Goal: Task Accomplishment & Management: Complete application form

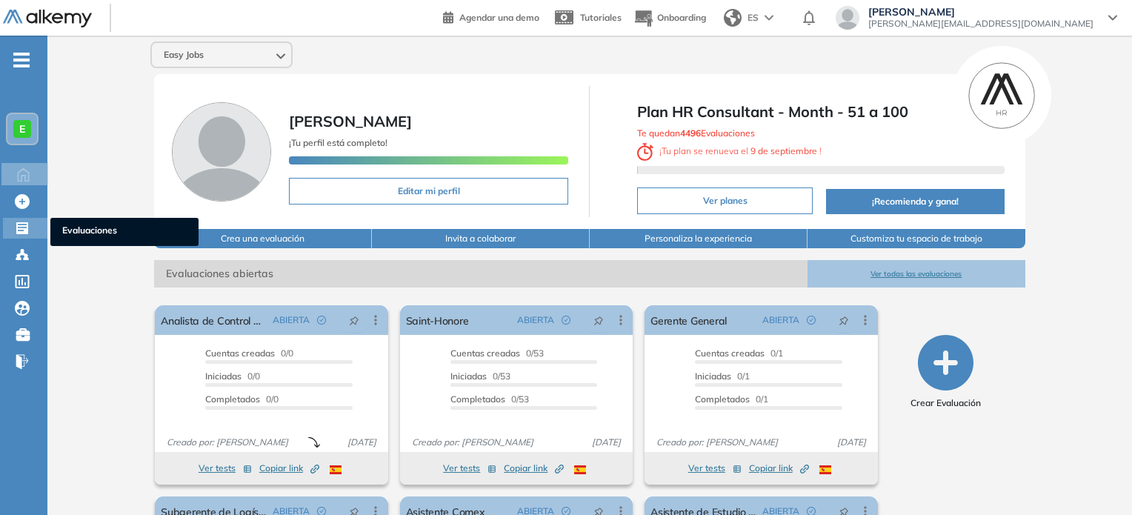
click at [77, 224] on span "Evaluaciones" at bounding box center [124, 232] width 124 height 16
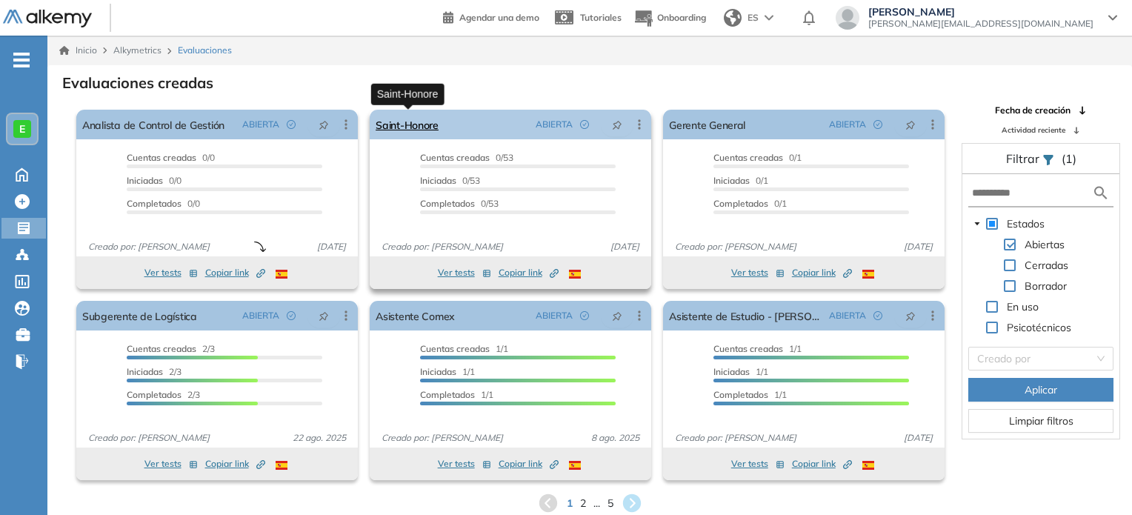
click at [404, 126] on link "Saint-Honore" at bounding box center [406, 125] width 63 height 30
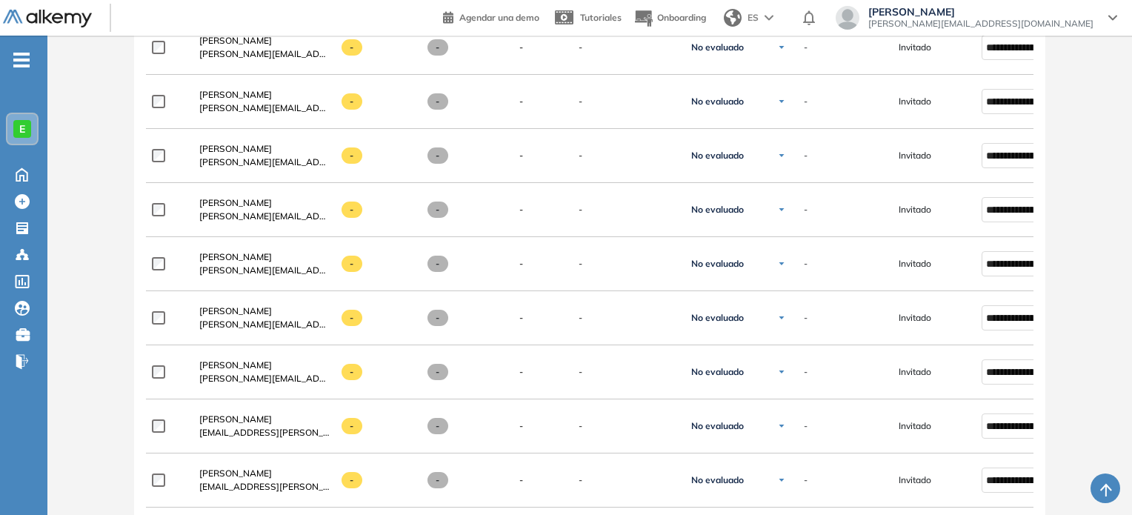
scroll to position [752, 0]
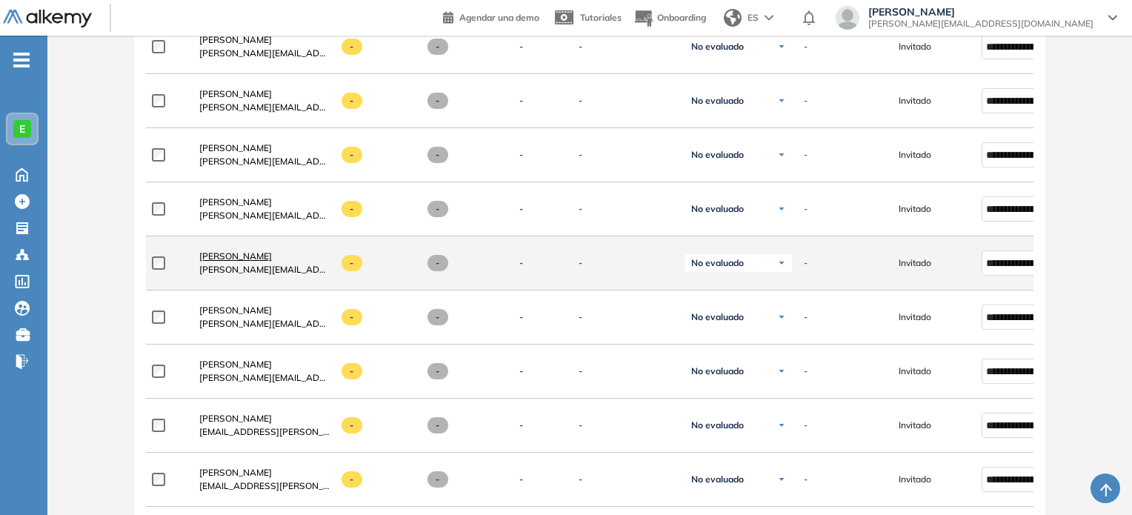
click link "[PERSON_NAME]" at bounding box center [264, 256] width 130 height 13
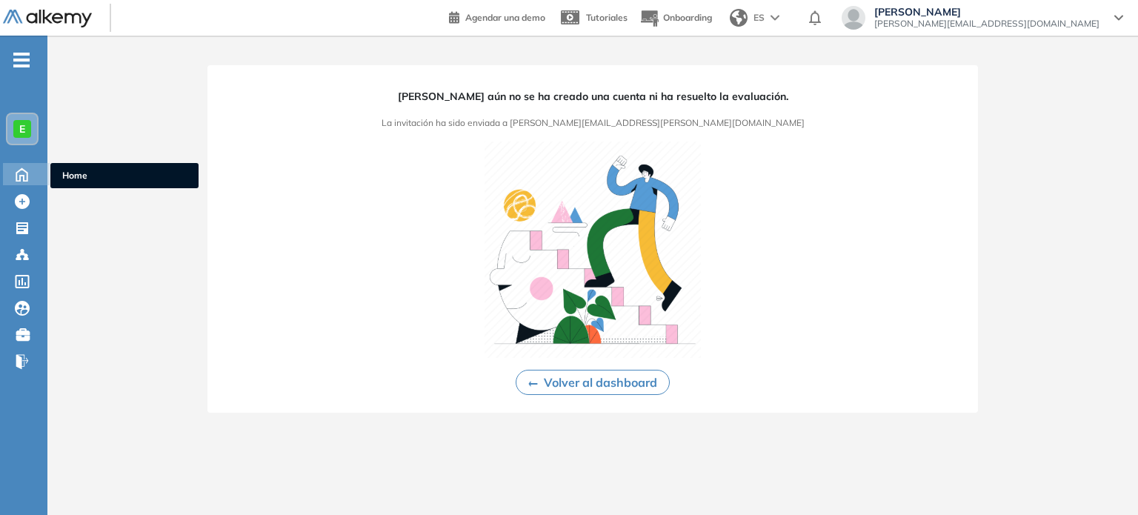
click at [87, 179] on span "Home" at bounding box center [124, 175] width 124 height 13
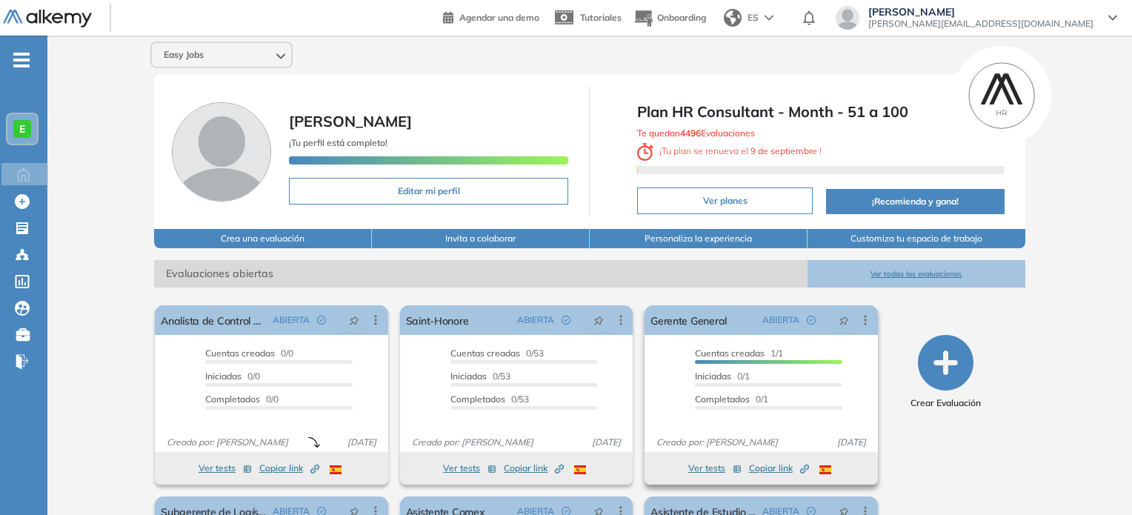
click at [794, 355] on div "Cuentas creadas 1/1" at bounding box center [768, 355] width 147 height 17
click at [705, 325] on link "Gerente General" at bounding box center [688, 320] width 76 height 30
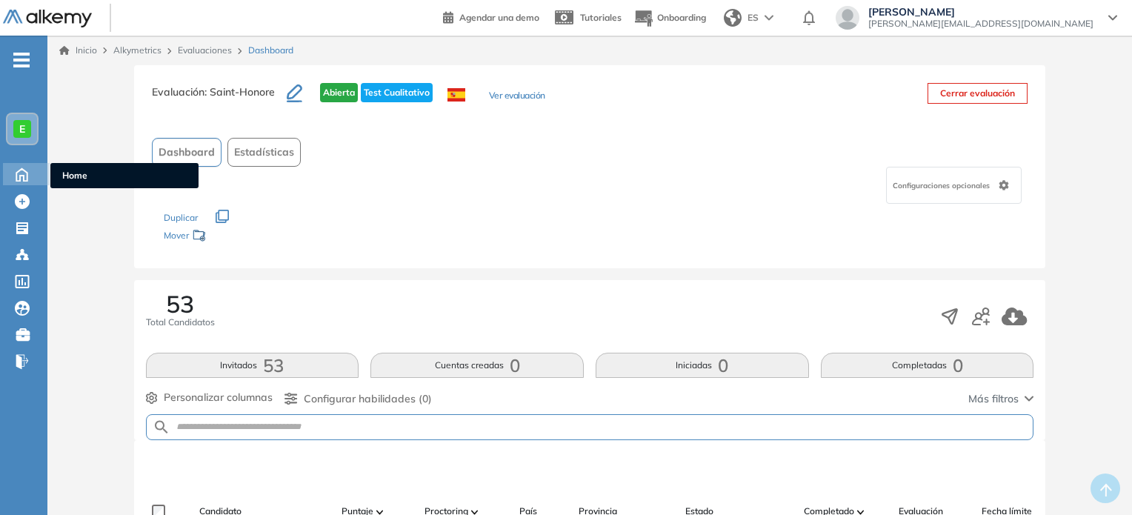
click at [79, 167] on ul "Home" at bounding box center [124, 175] width 148 height 25
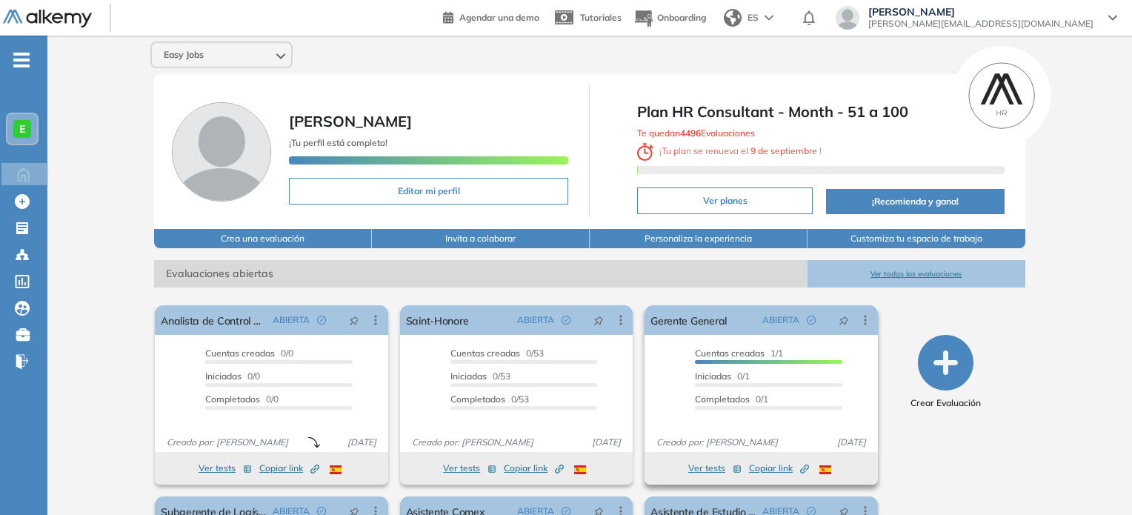
click at [764, 360] on div at bounding box center [768, 362] width 147 height 4
click at [713, 321] on link "Gerente General" at bounding box center [688, 320] width 76 height 30
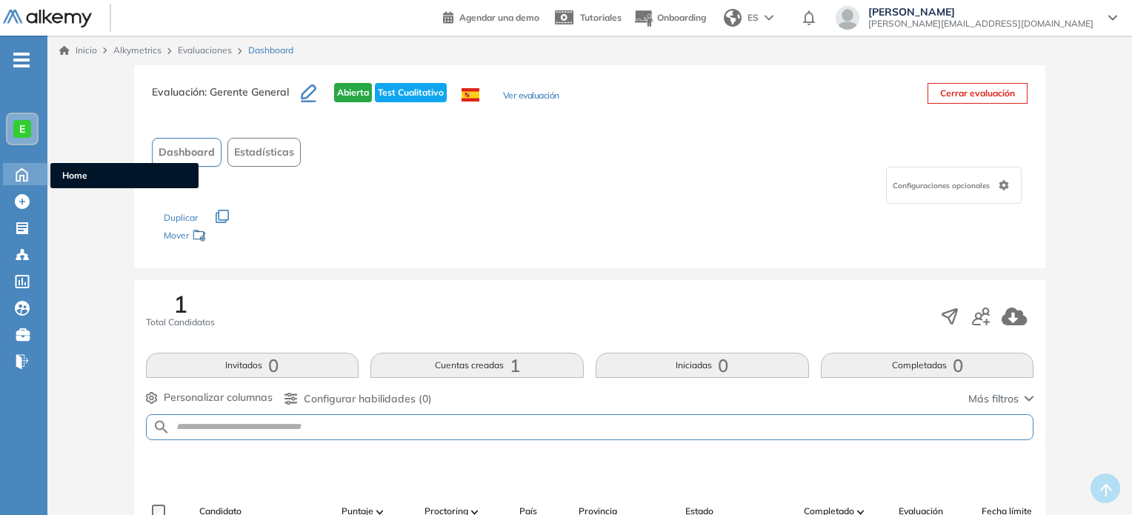
click at [73, 171] on span "Home" at bounding box center [124, 175] width 124 height 13
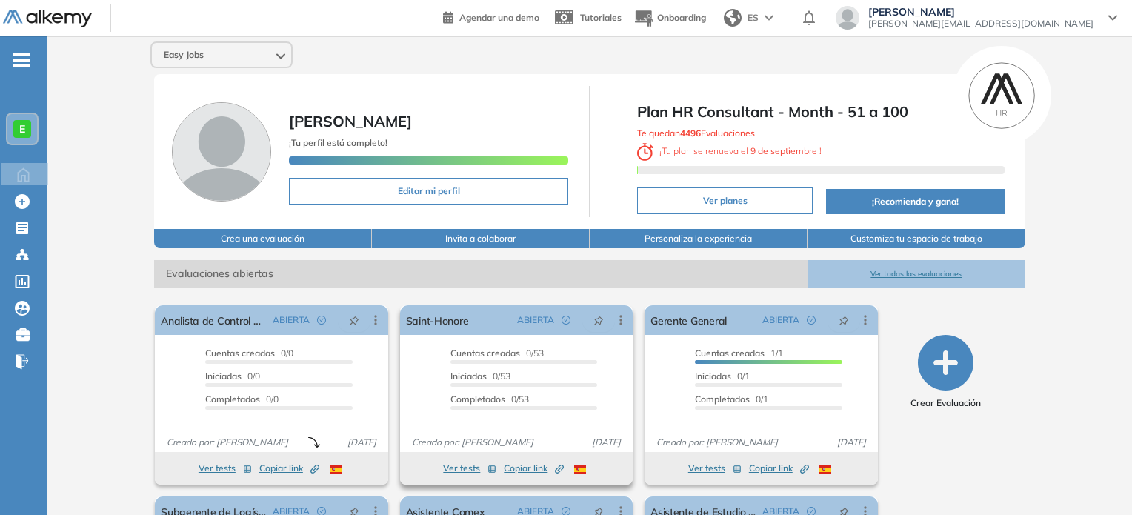
click at [460, 461] on button "Ver tests" at bounding box center [469, 468] width 53 height 18
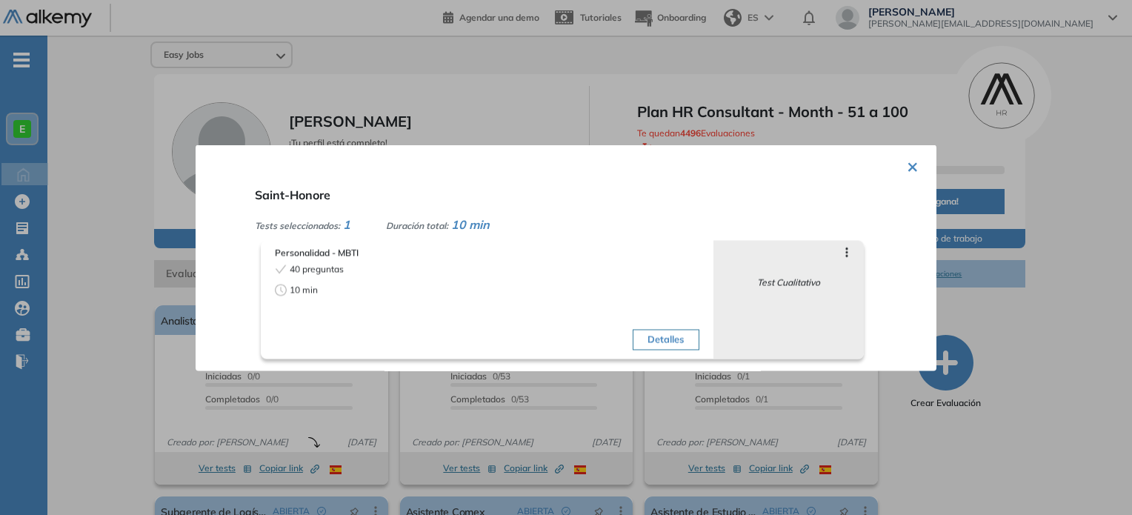
click at [906, 166] on button "×" at bounding box center [912, 164] width 12 height 29
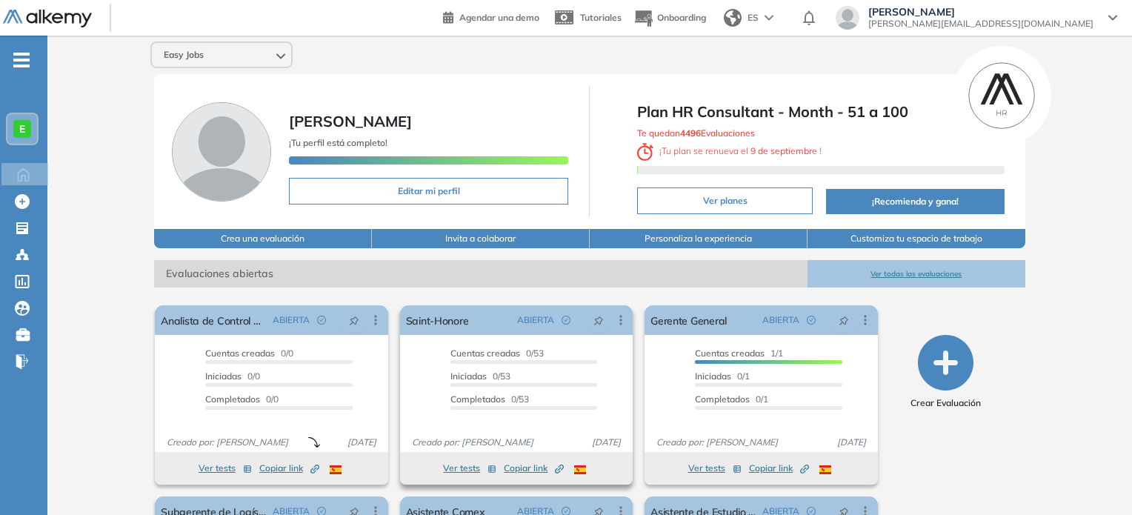
click at [468, 467] on button "Ver tests" at bounding box center [469, 468] width 53 height 18
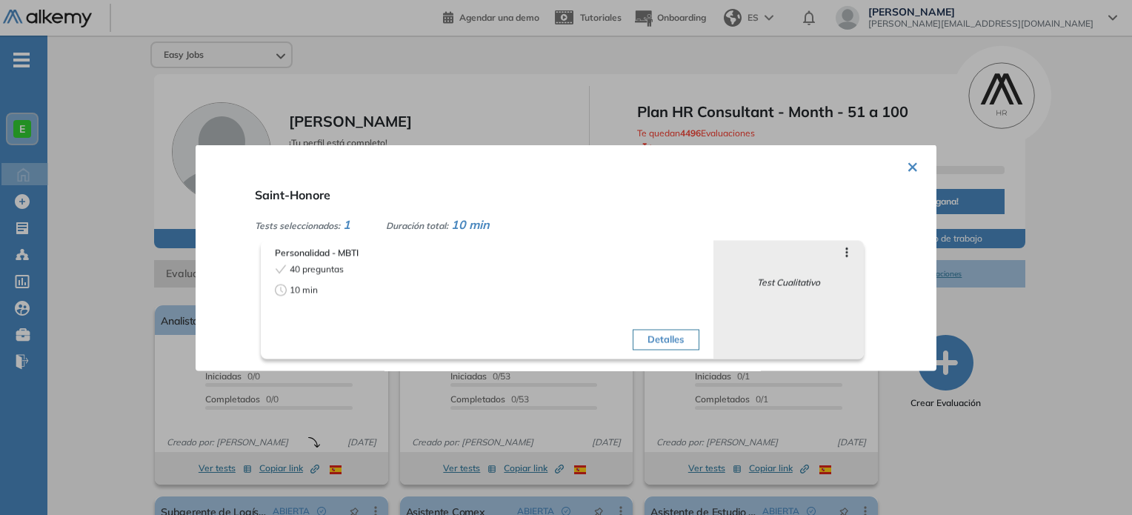
click at [906, 165] on button "×" at bounding box center [912, 164] width 12 height 29
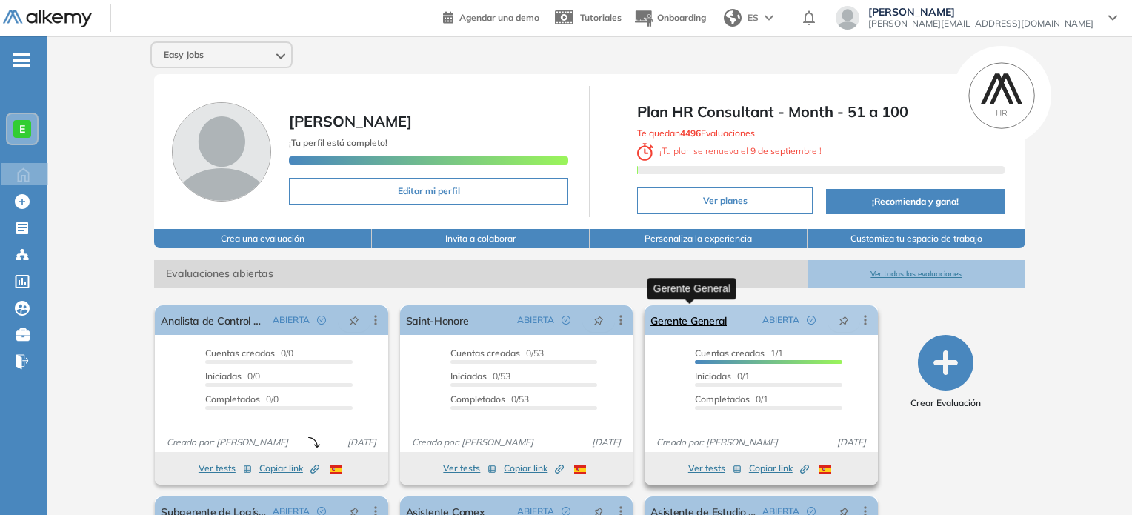
click at [712, 331] on link "Gerente General" at bounding box center [688, 320] width 76 height 30
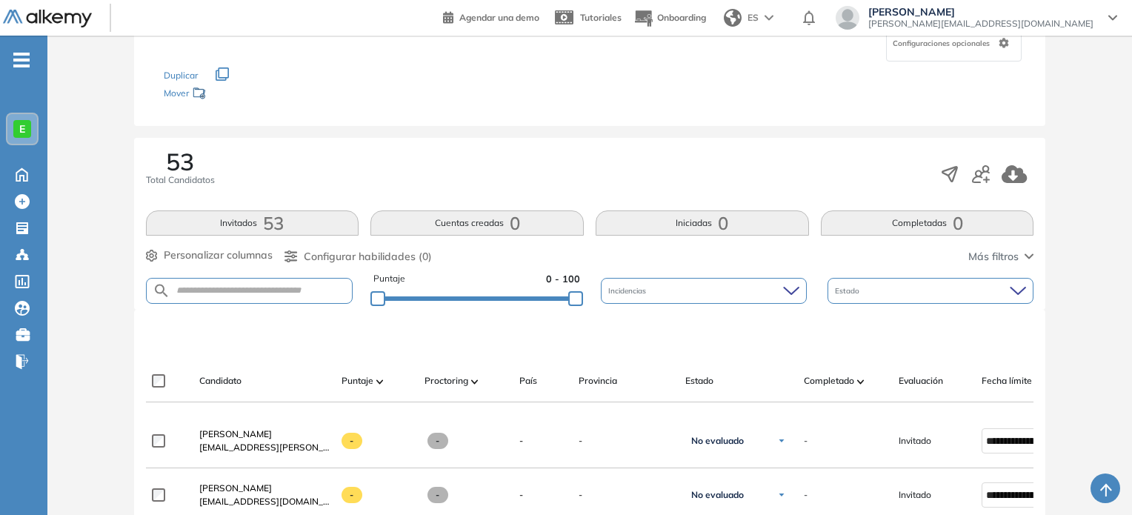
scroll to position [139, 0]
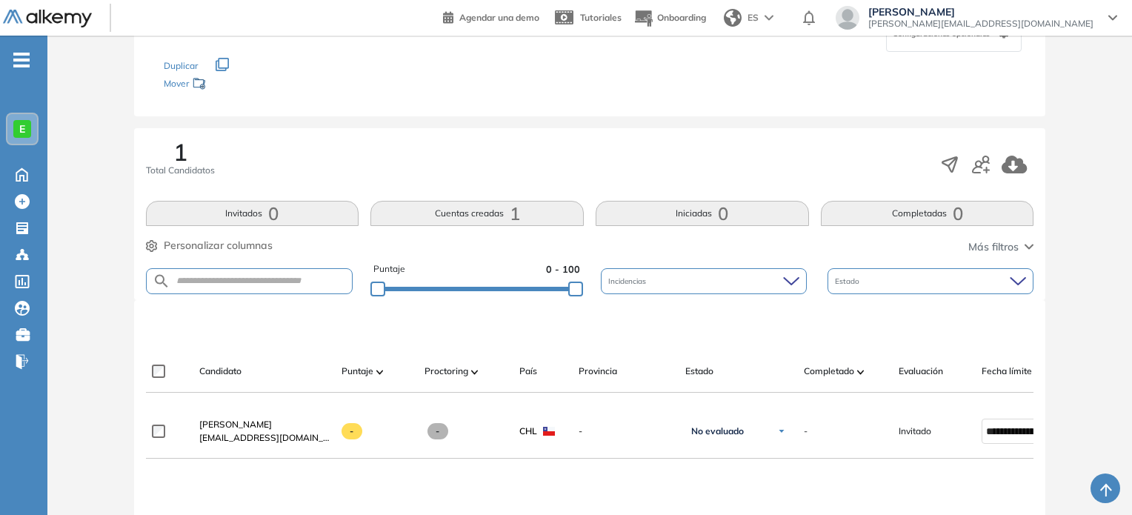
scroll to position [226, 0]
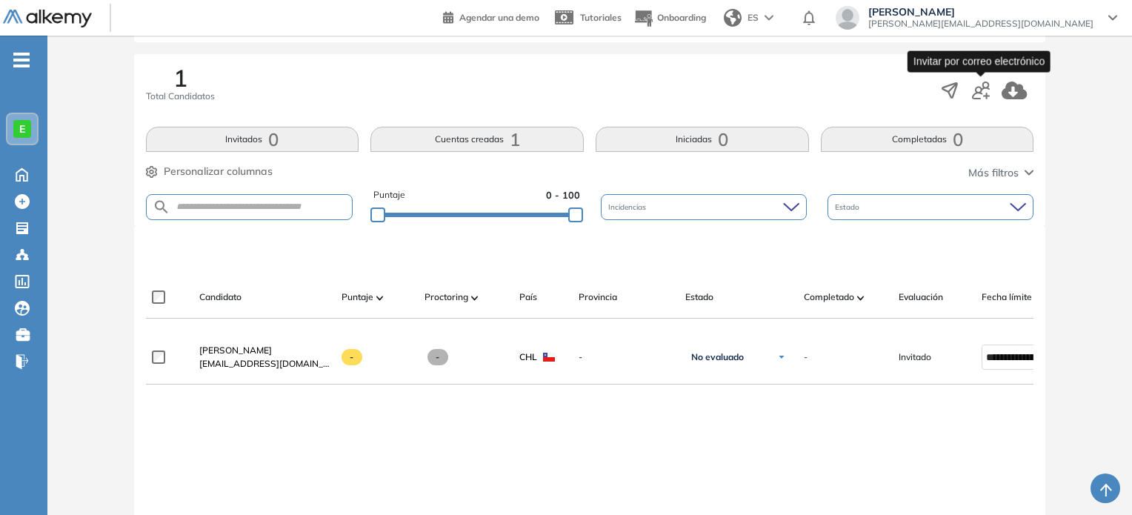
click at [978, 85] on icon "button" at bounding box center [981, 90] width 18 height 18
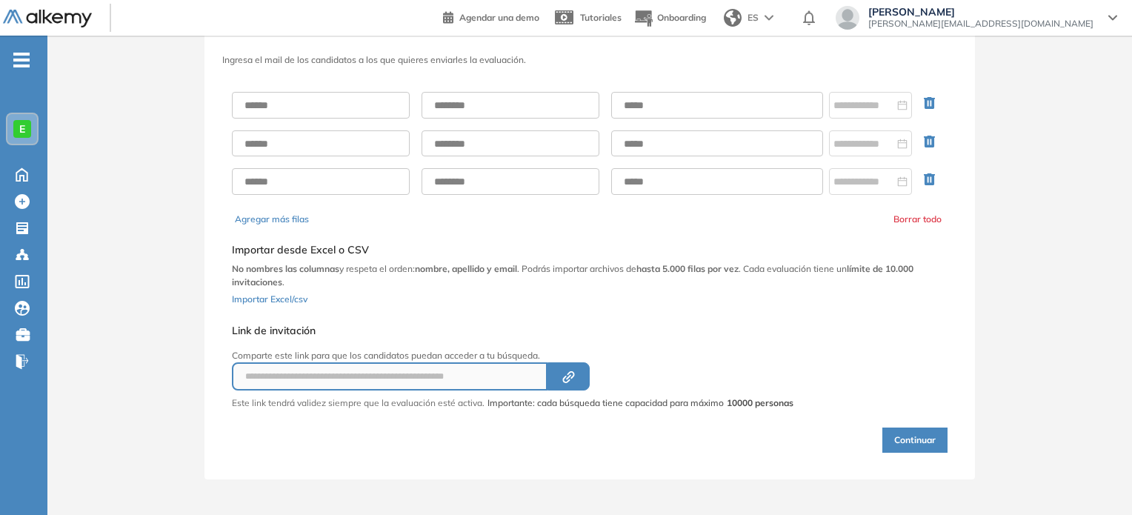
scroll to position [56, 0]
click at [368, 101] on input "text" at bounding box center [321, 107] width 178 height 27
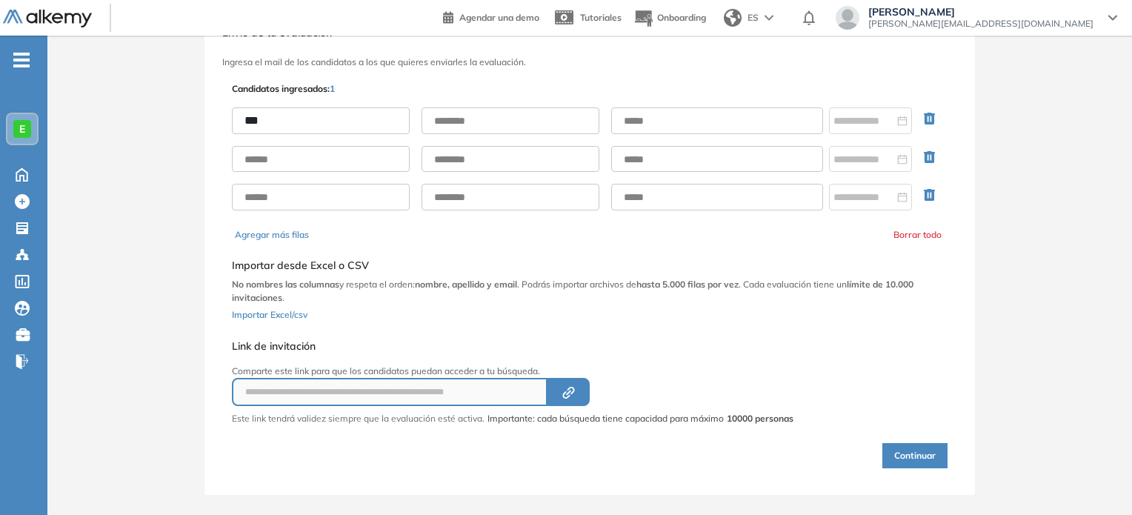
type input "****"
type input "********"
click at [637, 116] on input "text" at bounding box center [717, 120] width 212 height 27
type input "**********"
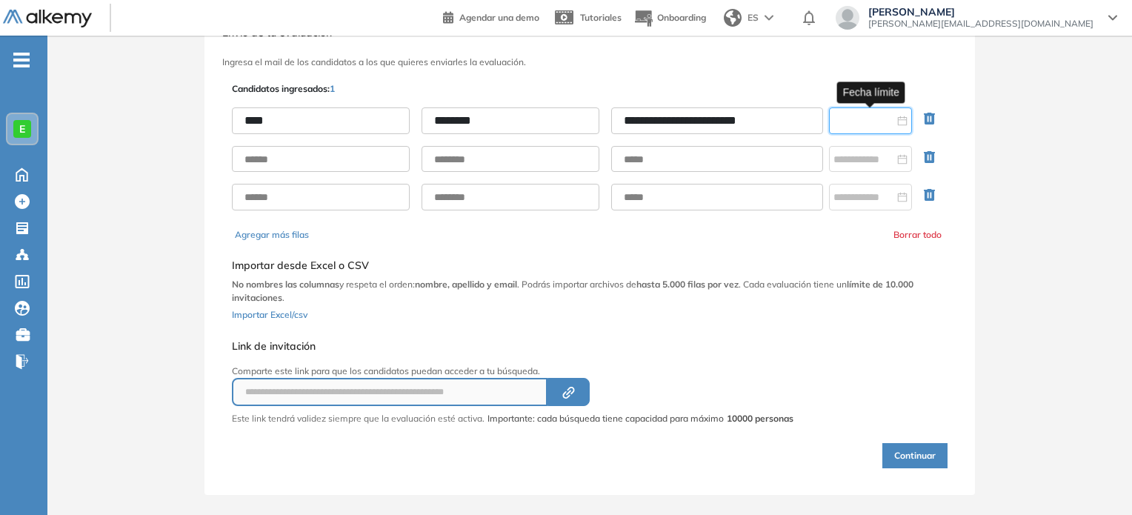
click at [850, 120] on input at bounding box center [863, 121] width 61 height 16
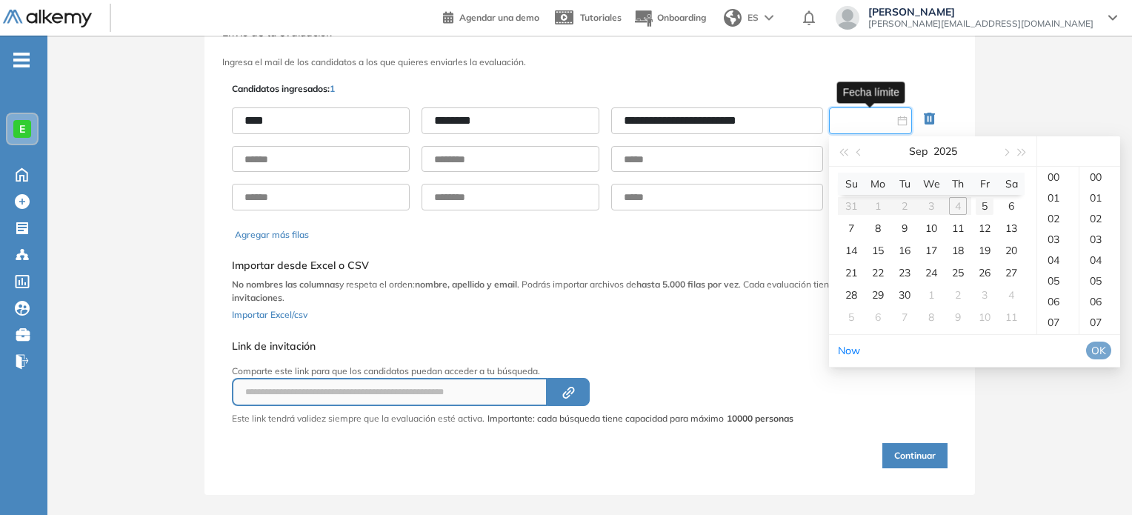
type input "**********"
click at [980, 204] on div "5" at bounding box center [984, 206] width 18 height 18
click at [1058, 312] on div "23" at bounding box center [1057, 301] width 41 height 21
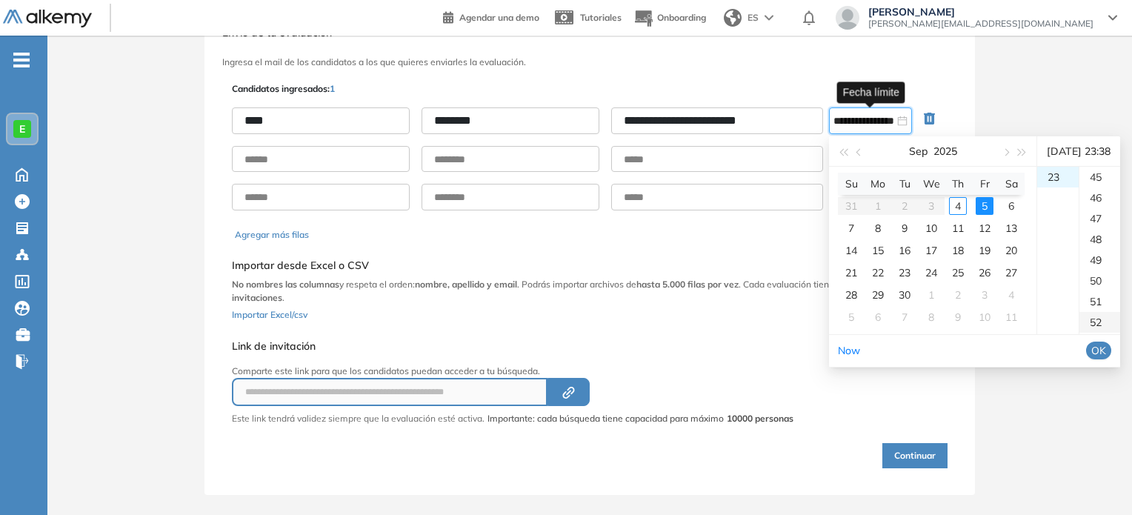
click at [1104, 333] on div "52" at bounding box center [1099, 322] width 41 height 21
click at [1103, 333] on div "59" at bounding box center [1099, 322] width 41 height 21
type input "**********"
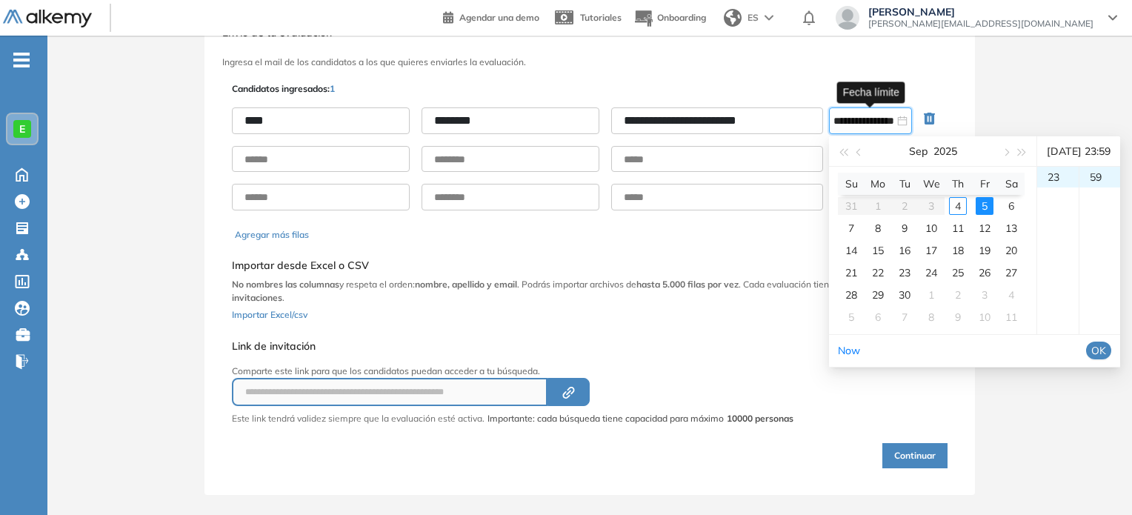
click at [1106, 358] on span "OK" at bounding box center [1098, 350] width 15 height 16
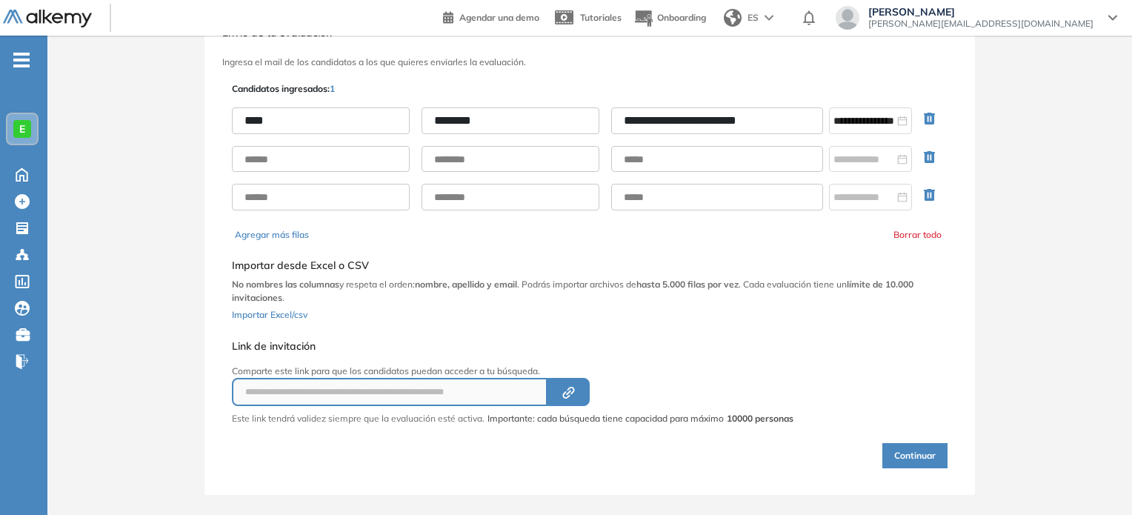
click at [912, 456] on button "Continuar" at bounding box center [914, 455] width 65 height 25
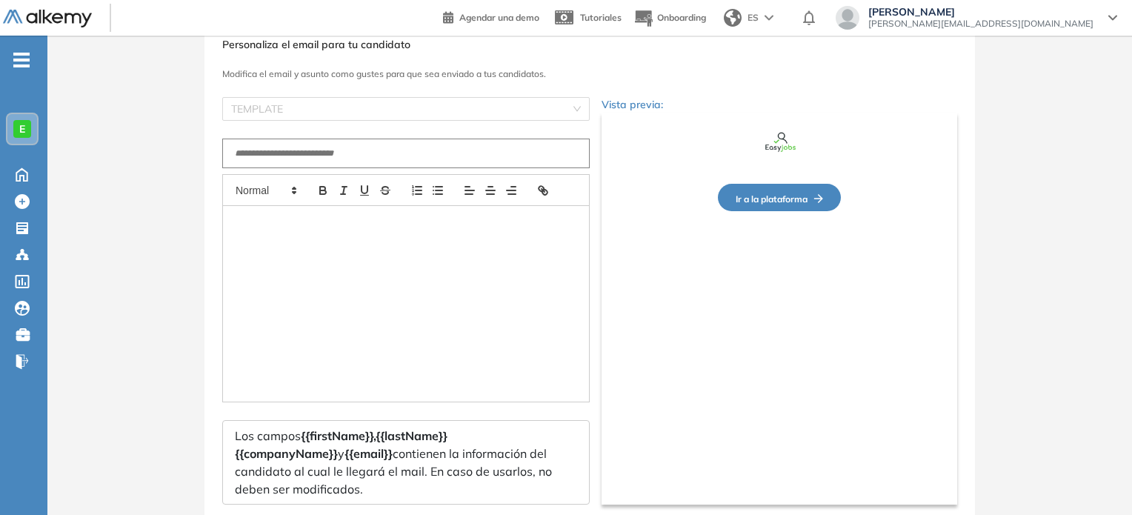
type input "**********"
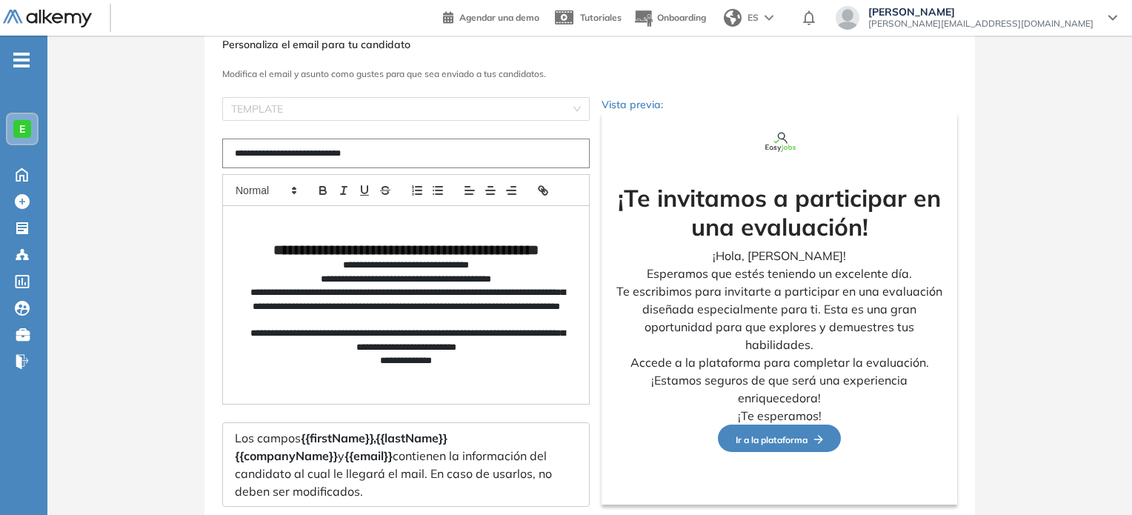
scroll to position [153, 0]
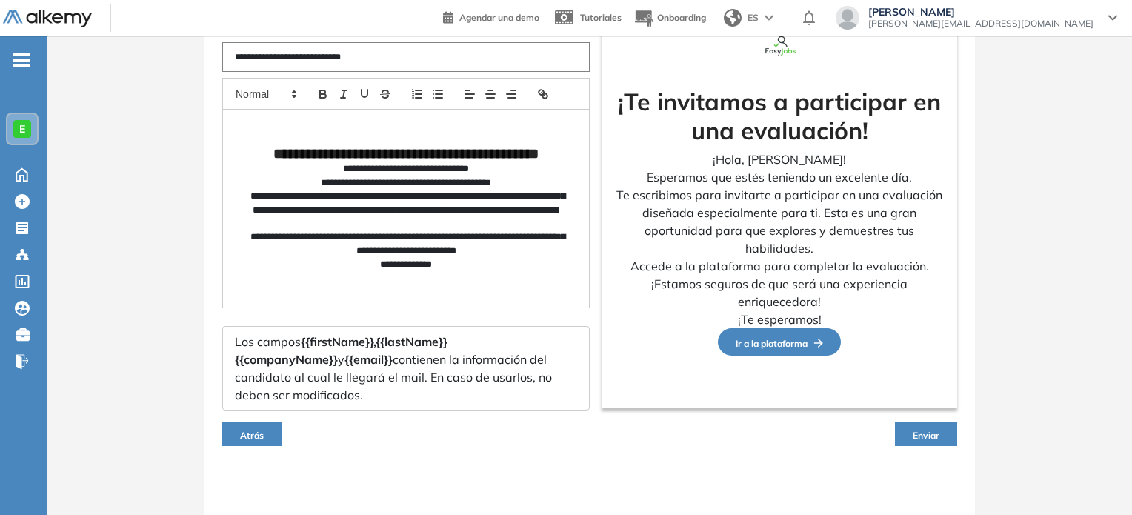
click at [924, 439] on button "Enviar" at bounding box center [926, 434] width 62 height 24
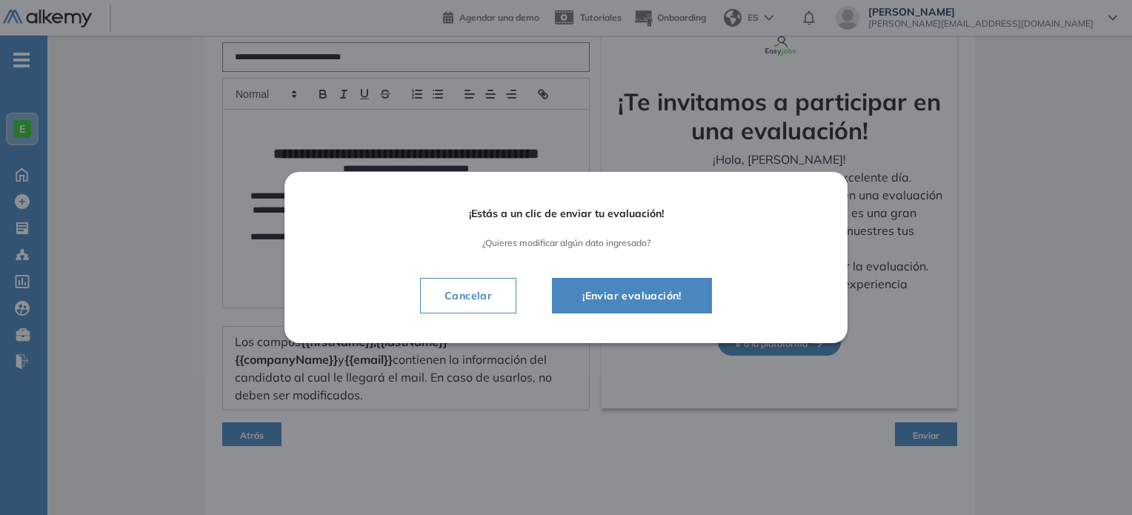
click at [670, 293] on span "¡Enviar evaluación!" at bounding box center [631, 296] width 123 height 18
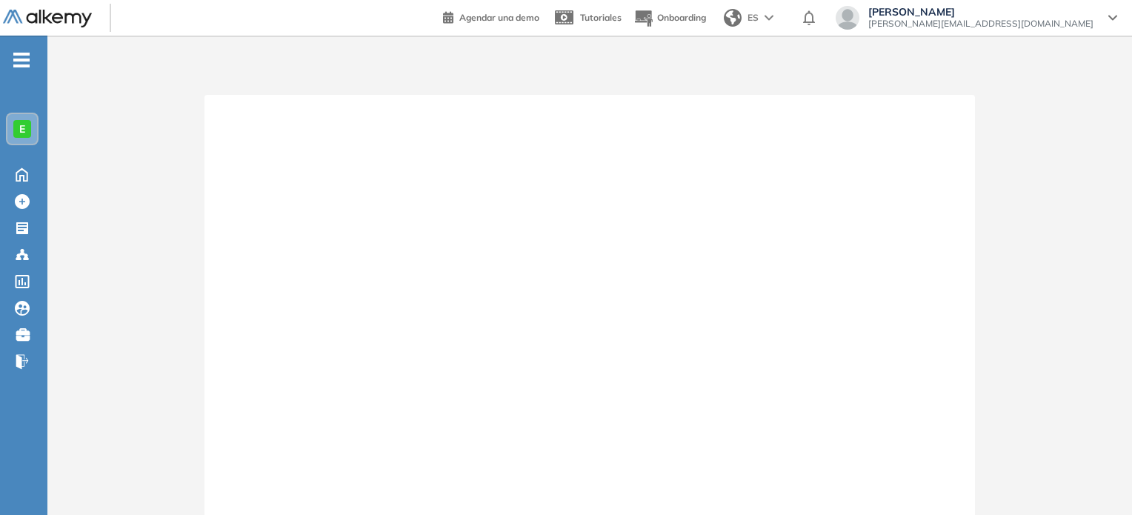
click at [24, 59] on icon "-" at bounding box center [21, 60] width 16 height 3
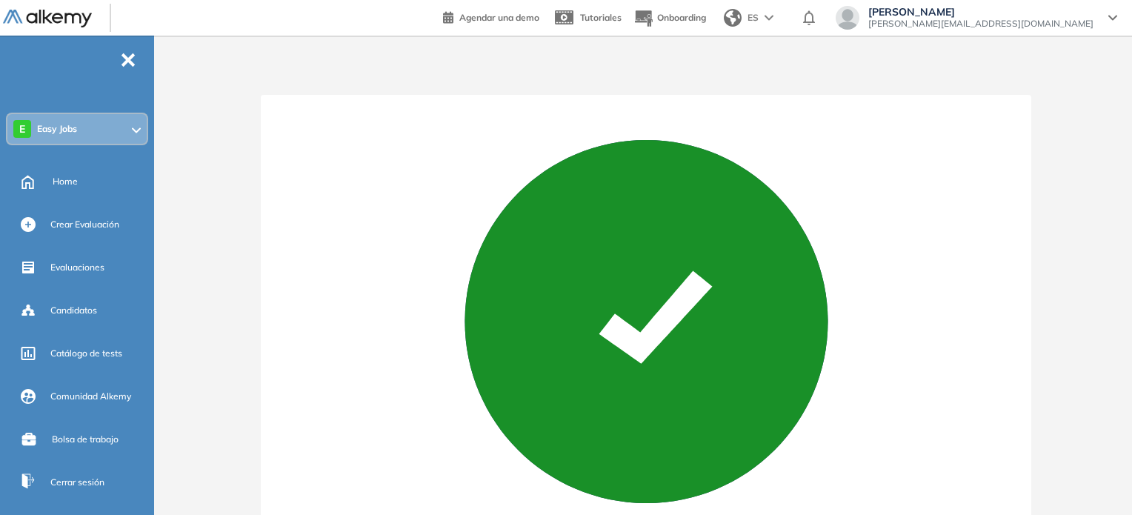
click at [1110, 15] on icon at bounding box center [1112, 18] width 9 height 6
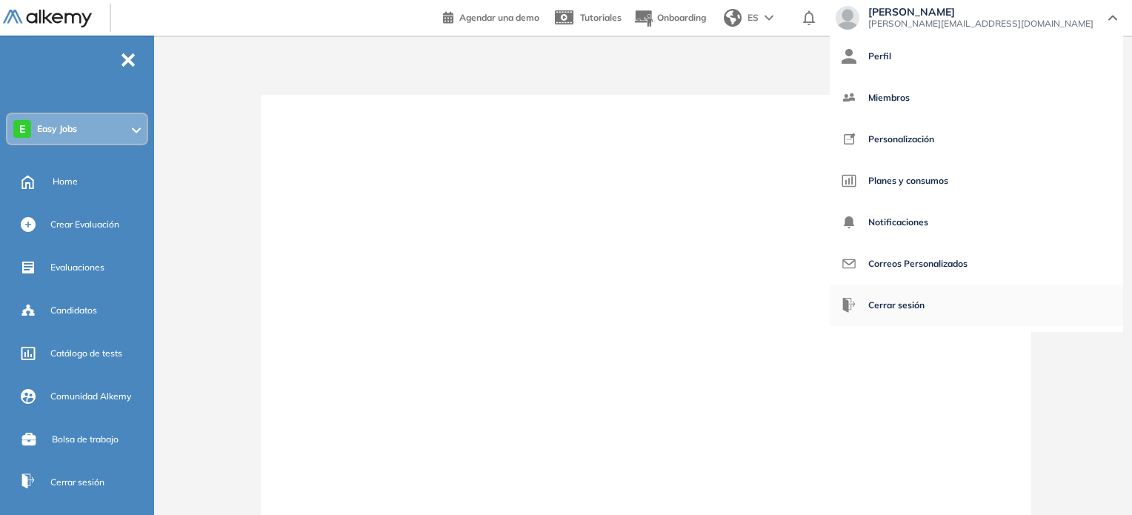
click at [924, 304] on span "Cerrar sesión" at bounding box center [896, 305] width 56 height 36
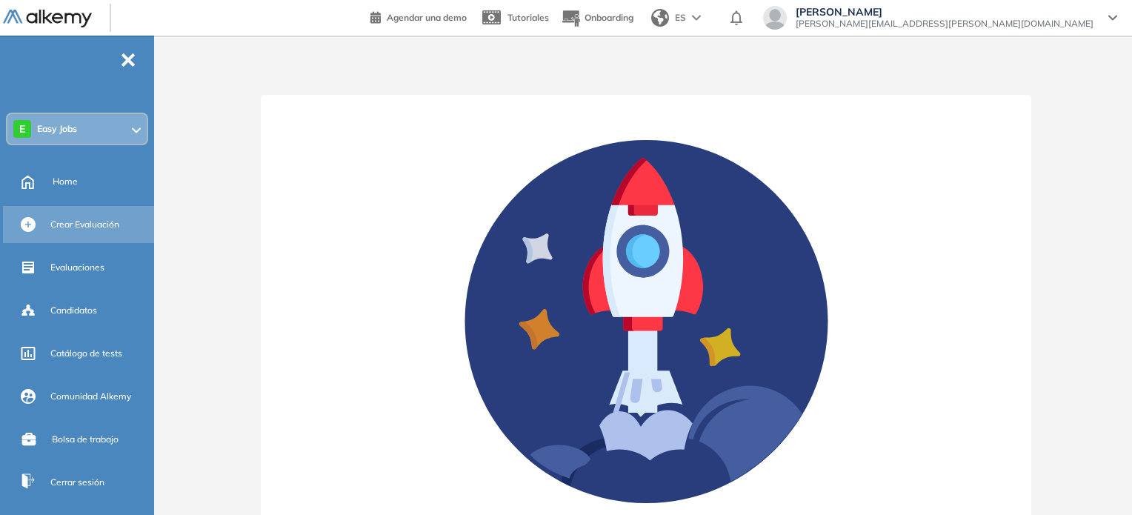
click at [101, 224] on span "Crear Evaluación" at bounding box center [84, 224] width 69 height 13
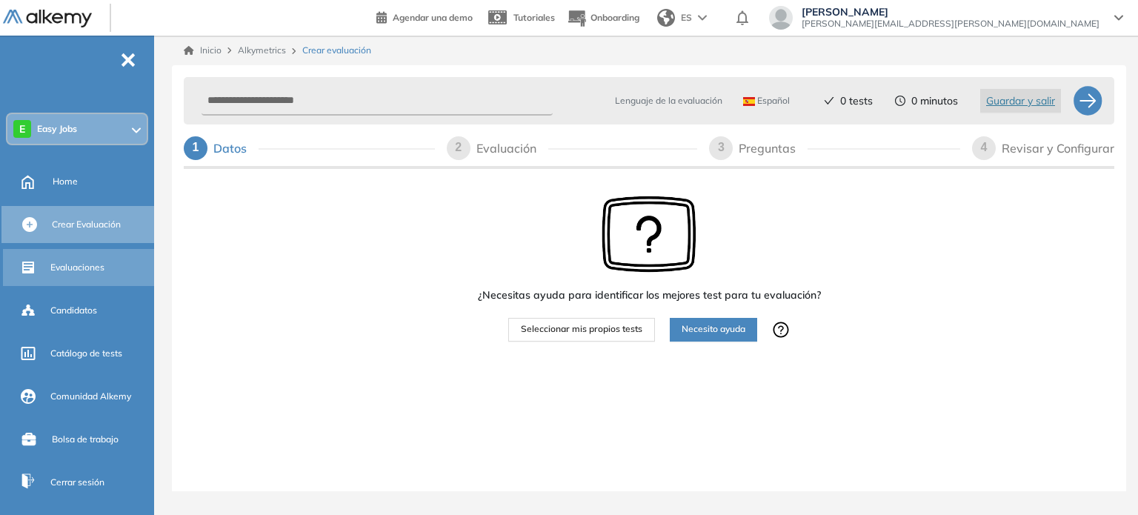
click at [99, 257] on div "Evaluaciones" at bounding box center [100, 267] width 101 height 25
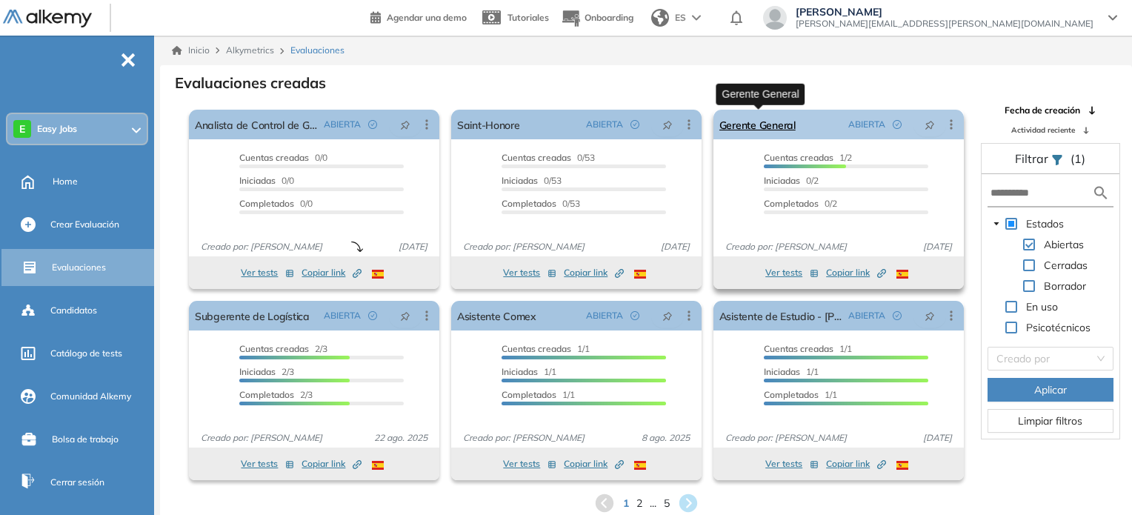
click at [772, 124] on link "Gerente General" at bounding box center [757, 125] width 76 height 30
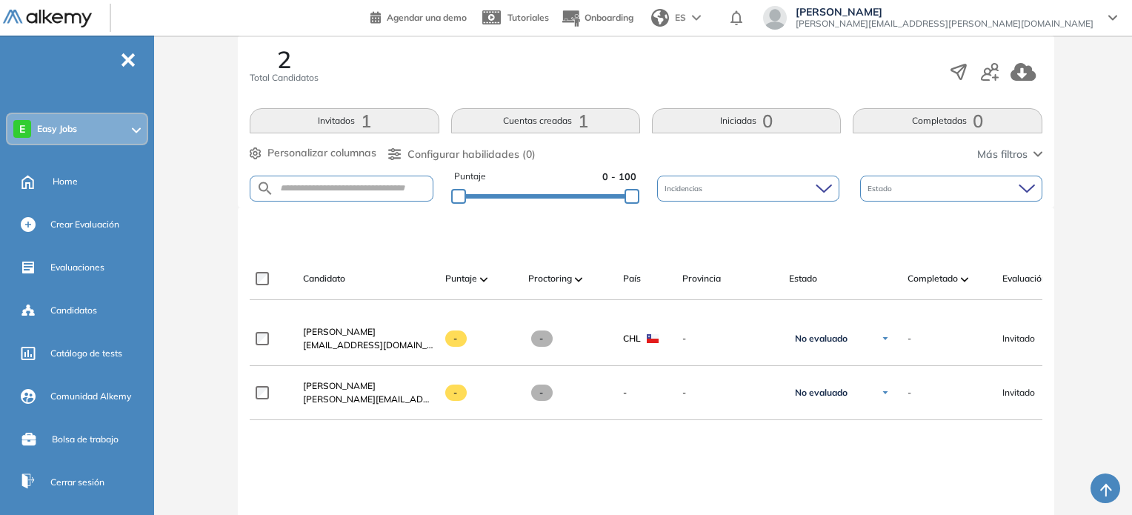
scroll to position [252, 0]
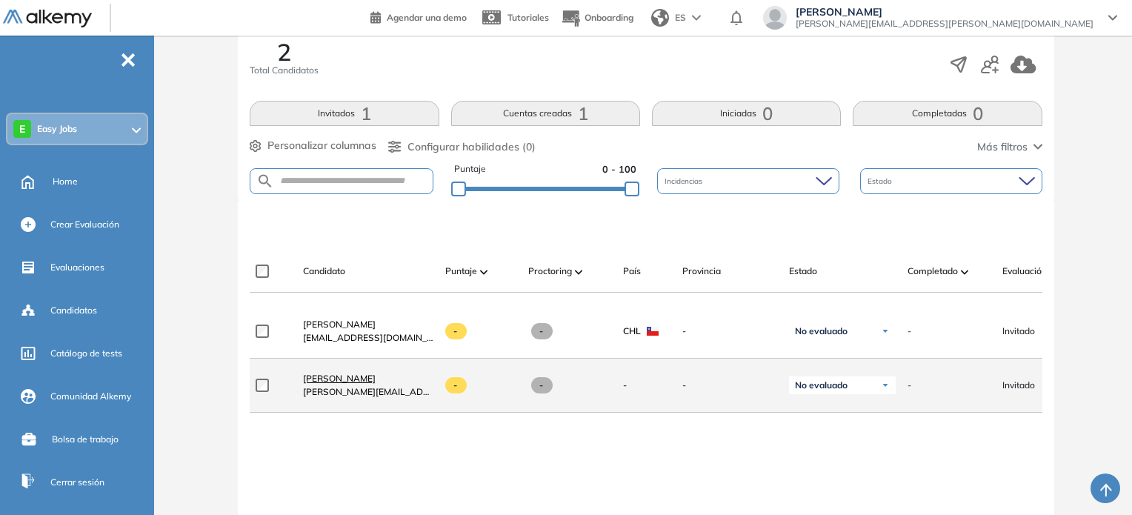
click at [341, 384] on span "[PERSON_NAME]" at bounding box center [339, 378] width 73 height 11
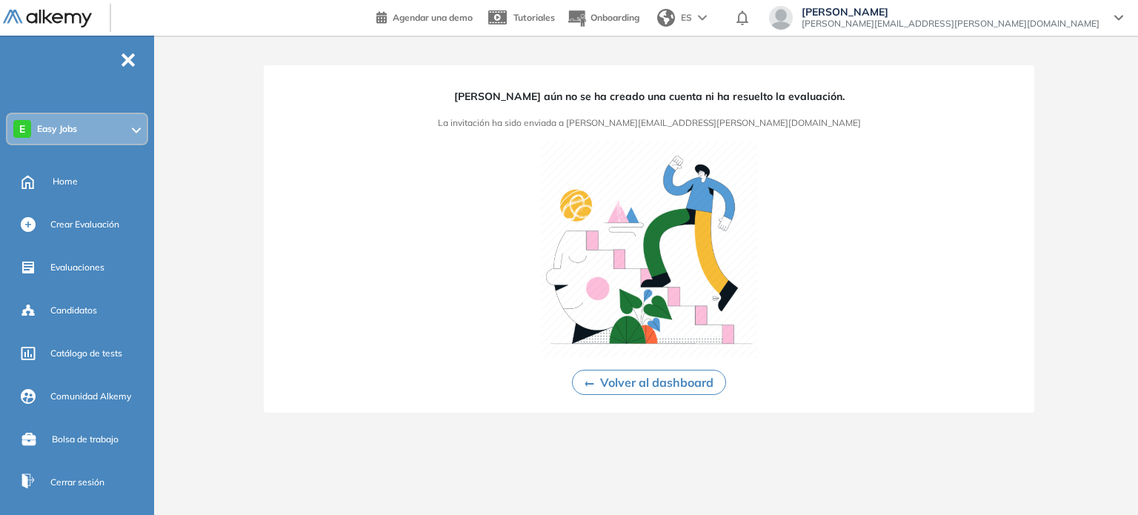
click at [652, 380] on button "Volver al dashboard" at bounding box center [649, 382] width 154 height 25
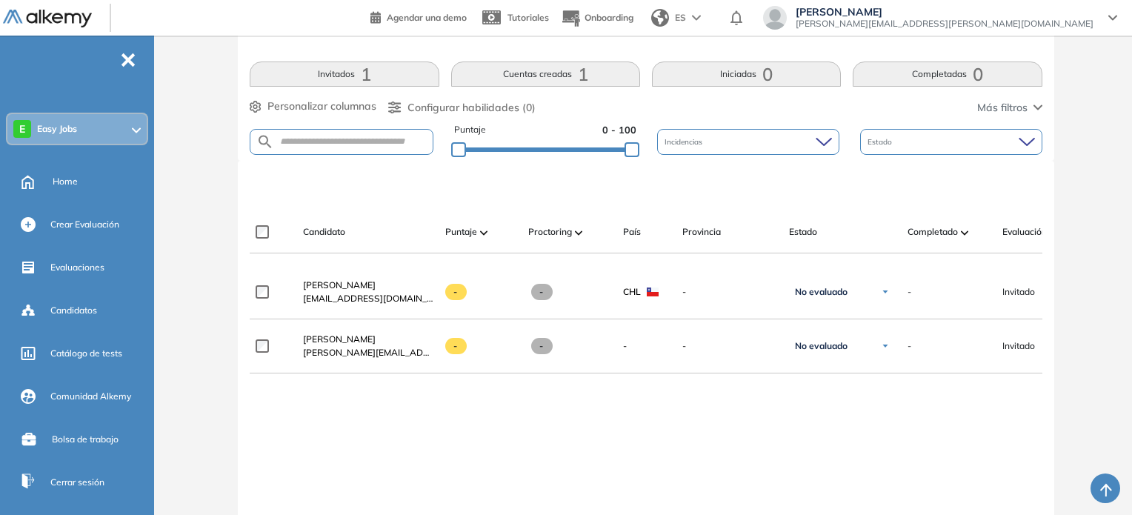
scroll to position [294, 0]
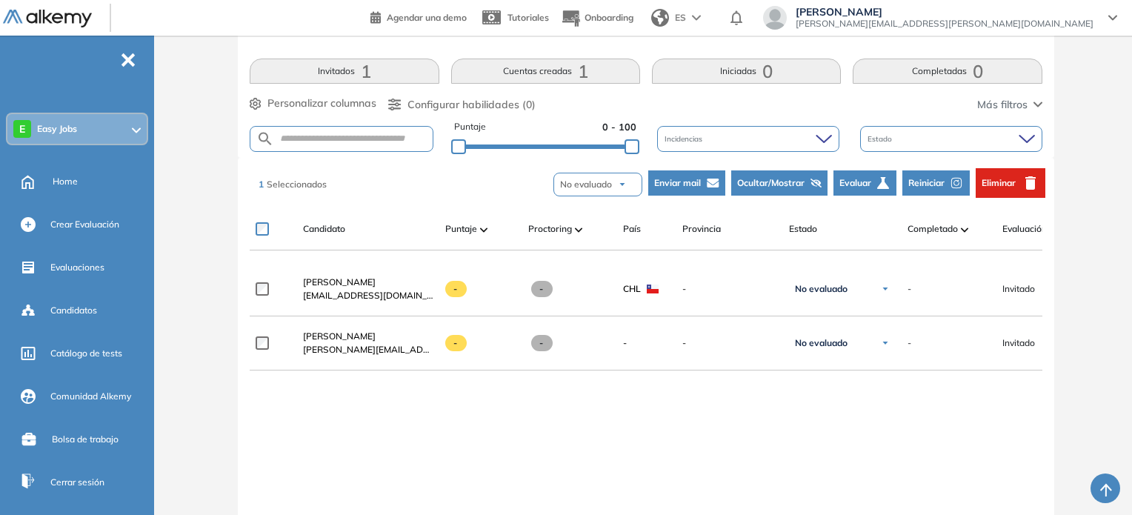
click at [682, 173] on button "Enviar mail" at bounding box center [686, 182] width 77 height 25
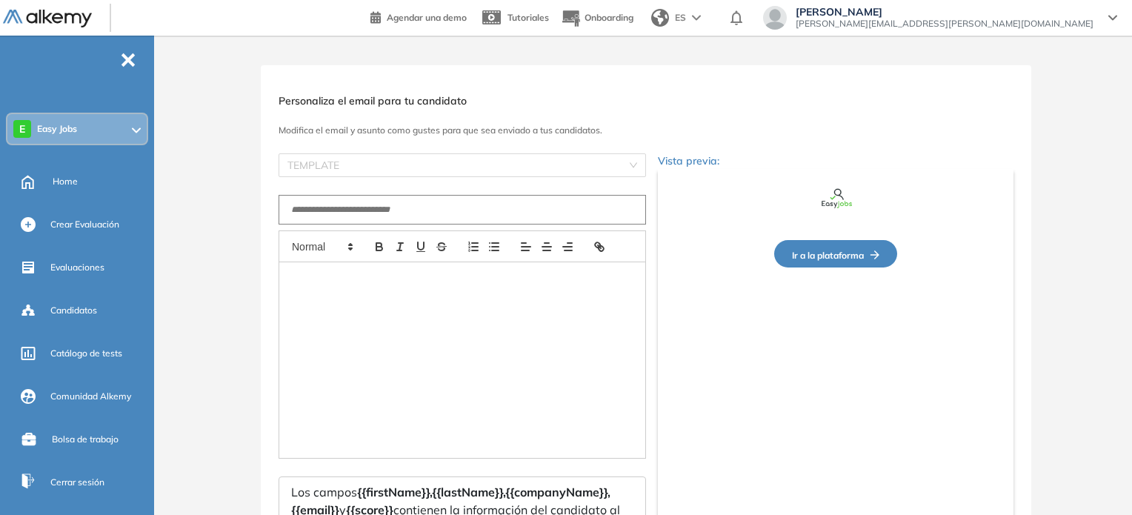
scroll to position [153, 0]
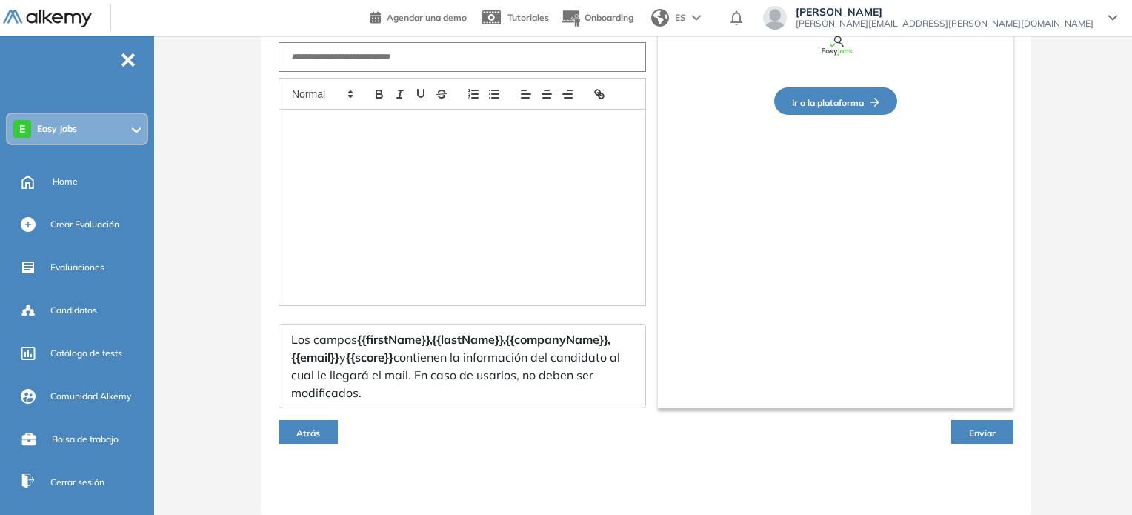
click at [300, 426] on button "Atrás" at bounding box center [307, 432] width 59 height 24
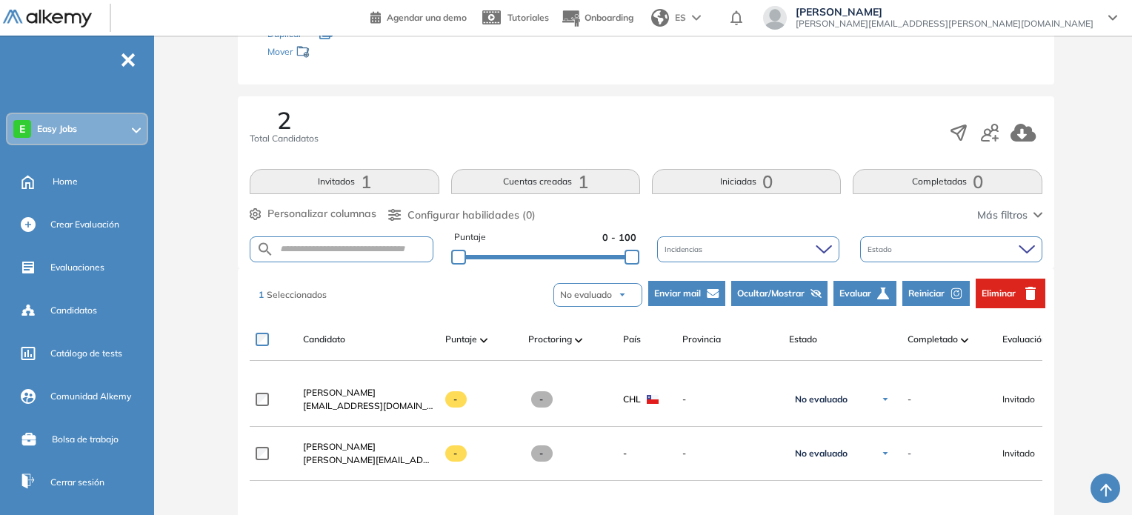
scroll to position [186, 0]
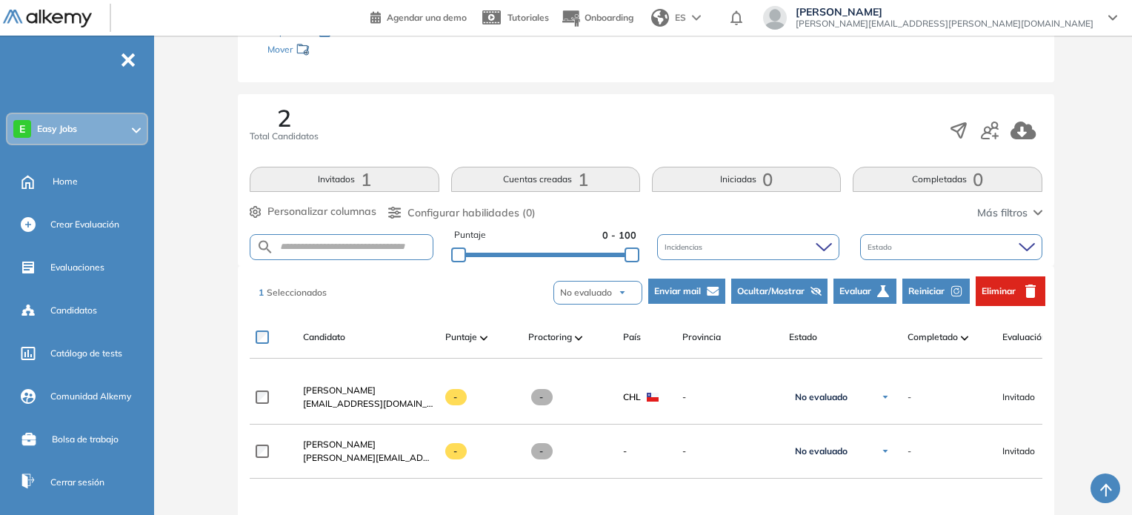
click at [999, 281] on button "Eliminar" at bounding box center [1010, 291] width 70 height 30
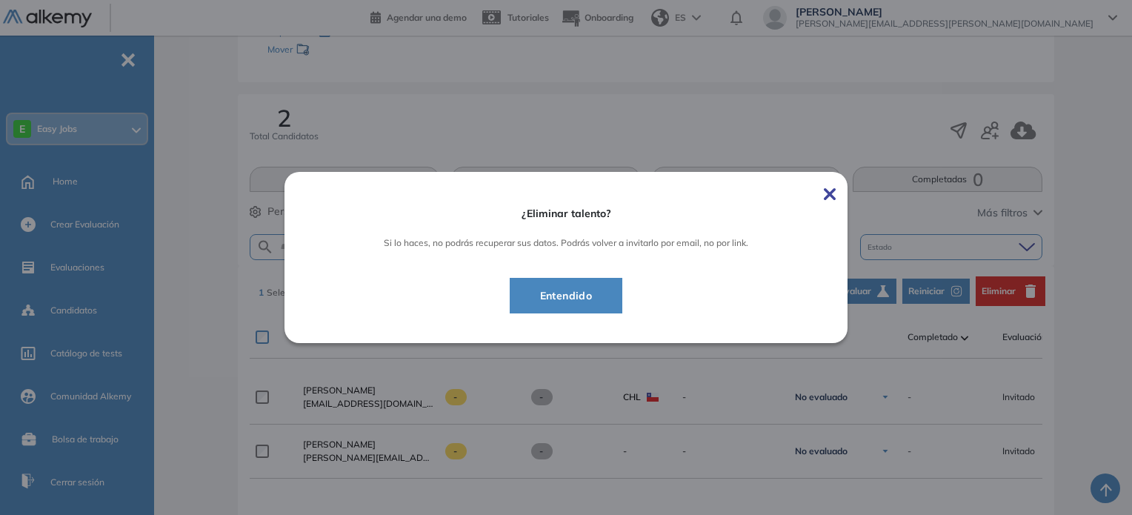
click at [616, 288] on button "Entendido" at bounding box center [566, 296] width 113 height 36
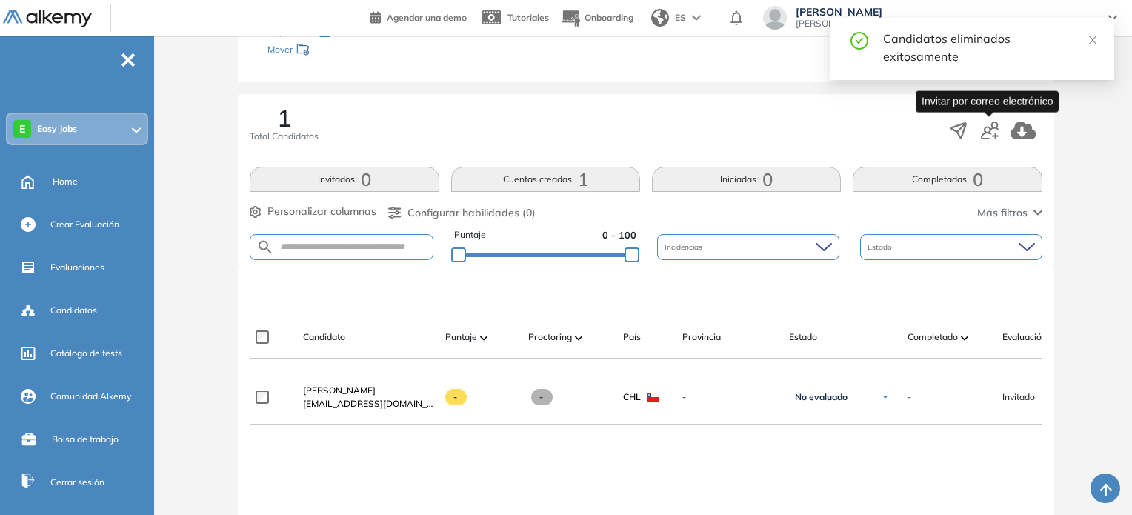
click at [995, 127] on icon "button" at bounding box center [990, 130] width 18 height 18
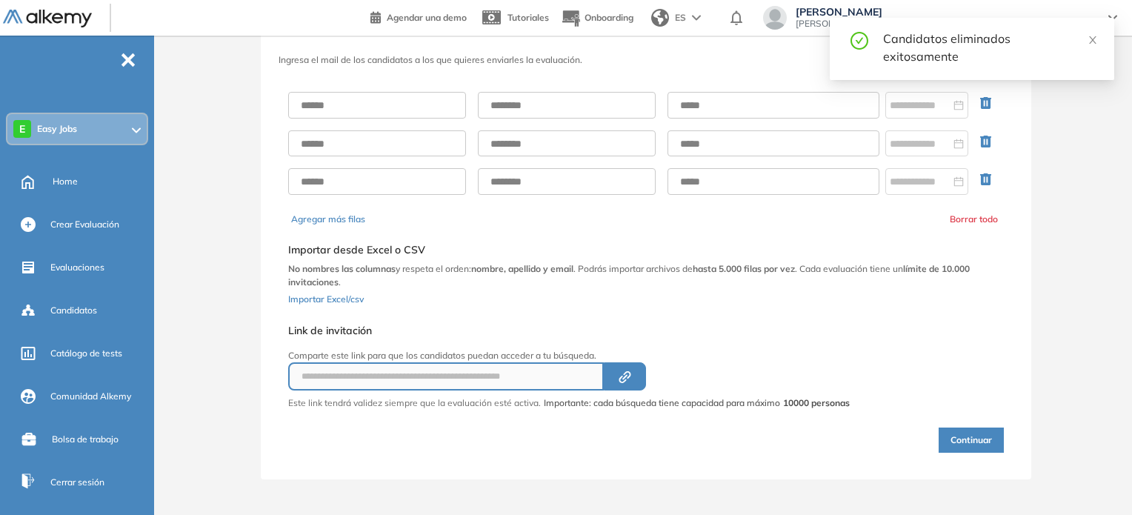
scroll to position [56, 0]
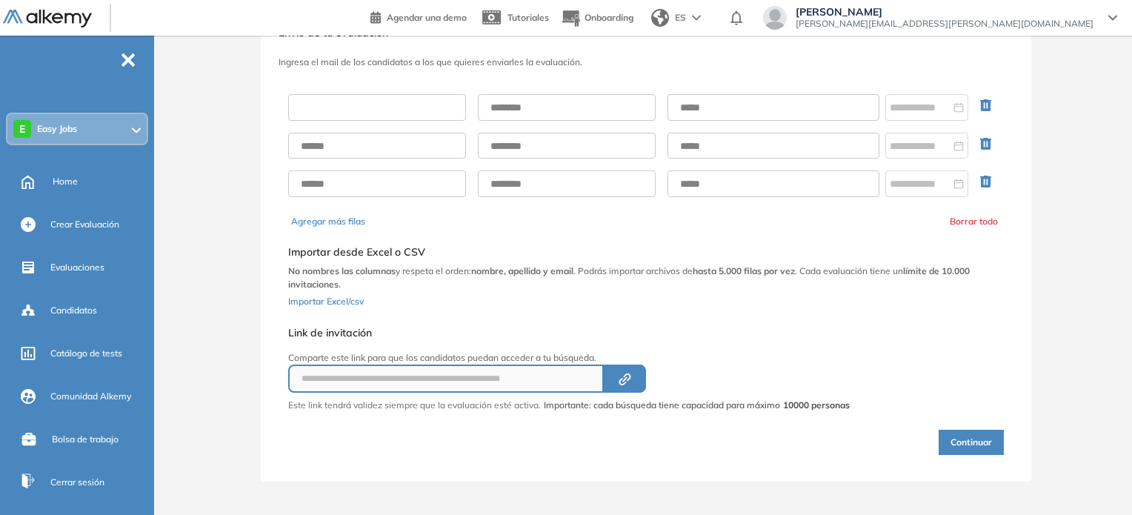
click at [386, 97] on input "text" at bounding box center [377, 107] width 178 height 27
type input "****"
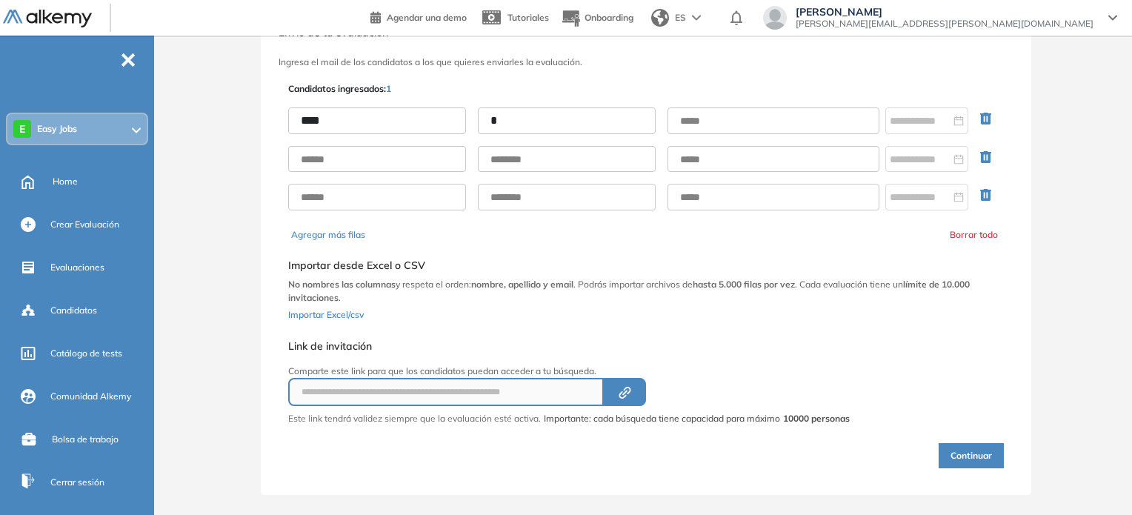
type input "********"
type input "**********"
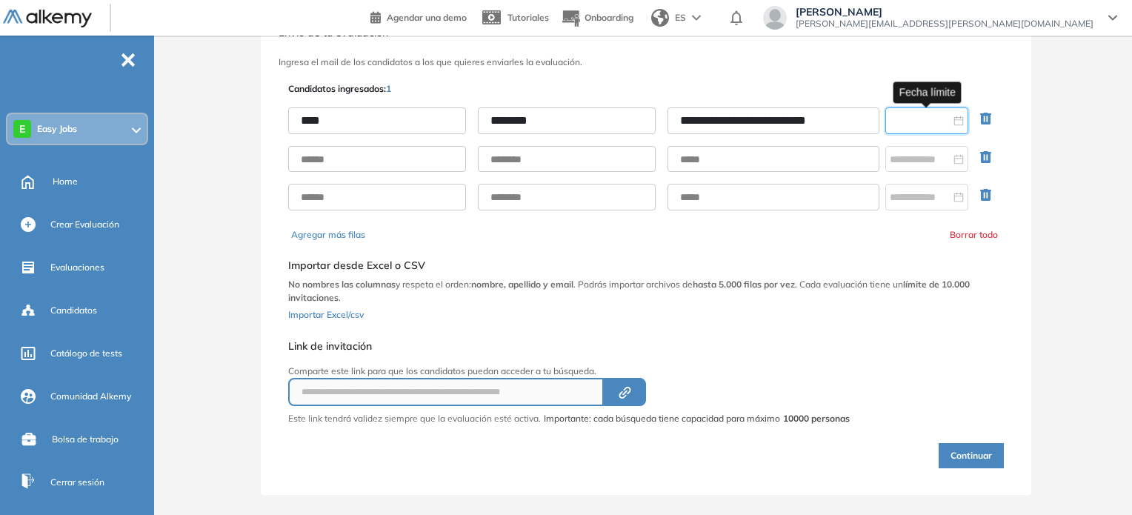
click at [904, 127] on input at bounding box center [919, 121] width 61 height 16
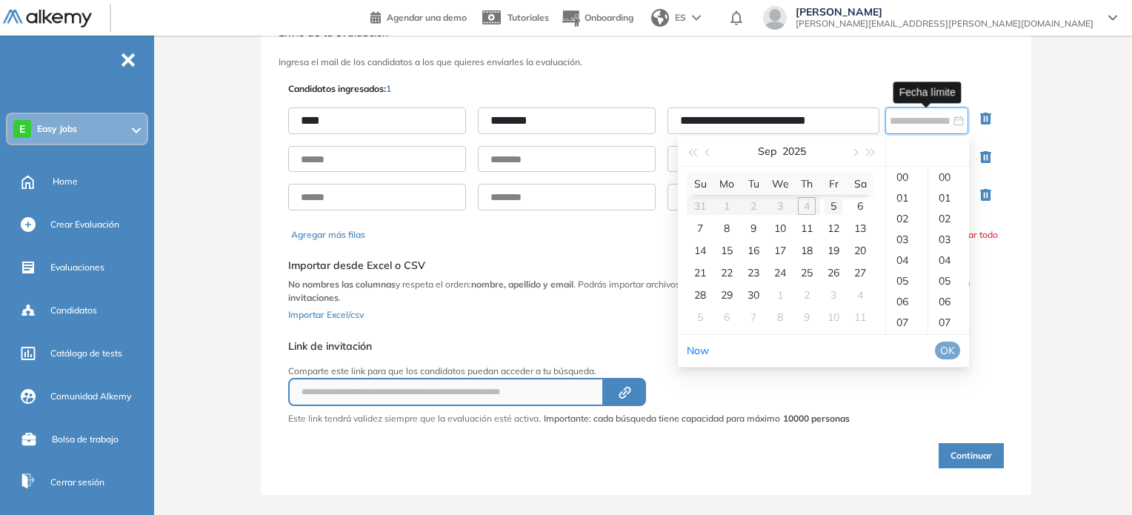
click at [835, 210] on div "5" at bounding box center [833, 206] width 18 height 18
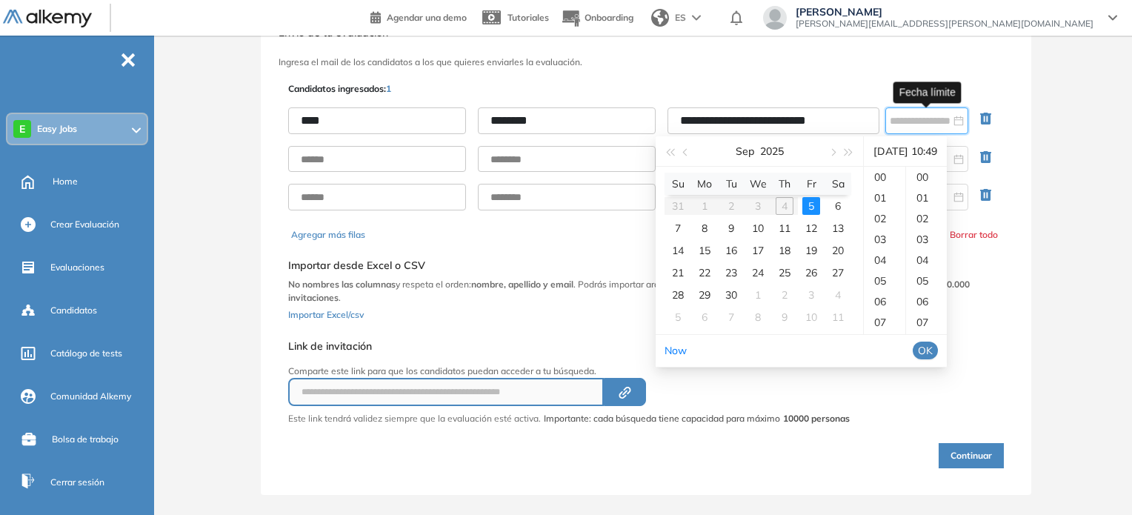
scroll to position [1016, 0]
click at [915, 327] on div "56" at bounding box center [926, 322] width 41 height 21
click at [915, 327] on ul "00 01 02 03 04 05 06 07 08 09 10 11 12 13 14 15 16 17 18 19 20 21 22 23 24 25 2…" at bounding box center [925, 250] width 41 height 167
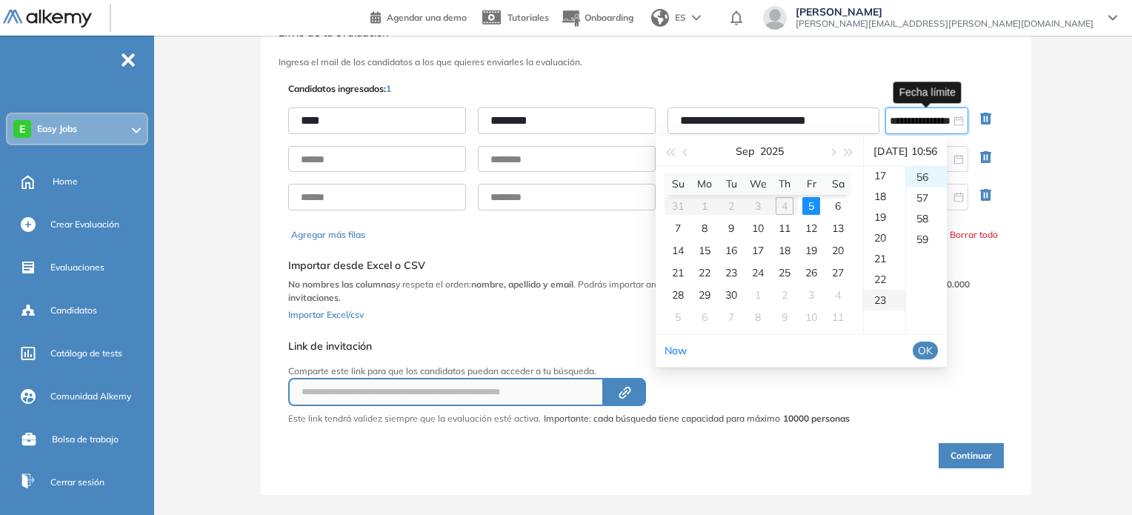
click at [889, 304] on div "23" at bounding box center [884, 300] width 41 height 21
click at [939, 237] on div "59" at bounding box center [926, 239] width 41 height 21
type input "**********"
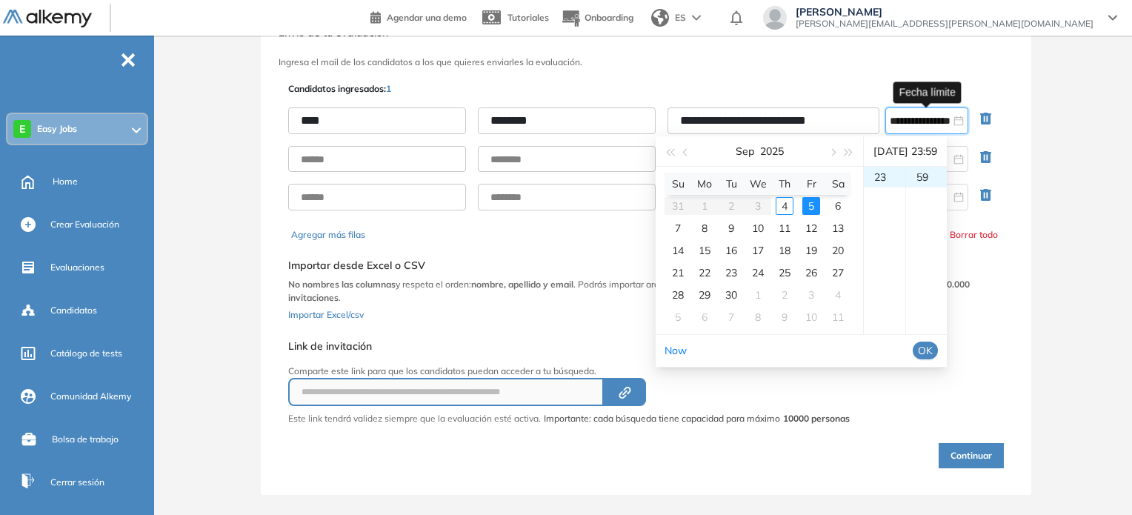
click at [932, 353] on span "OK" at bounding box center [925, 350] width 15 height 16
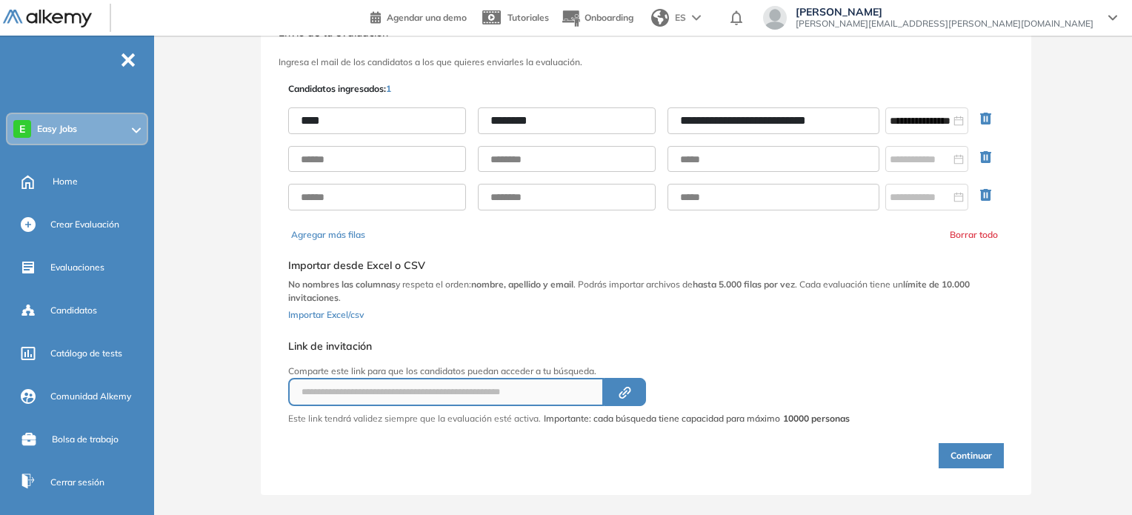
click at [964, 453] on button "Continuar" at bounding box center [970, 455] width 65 height 25
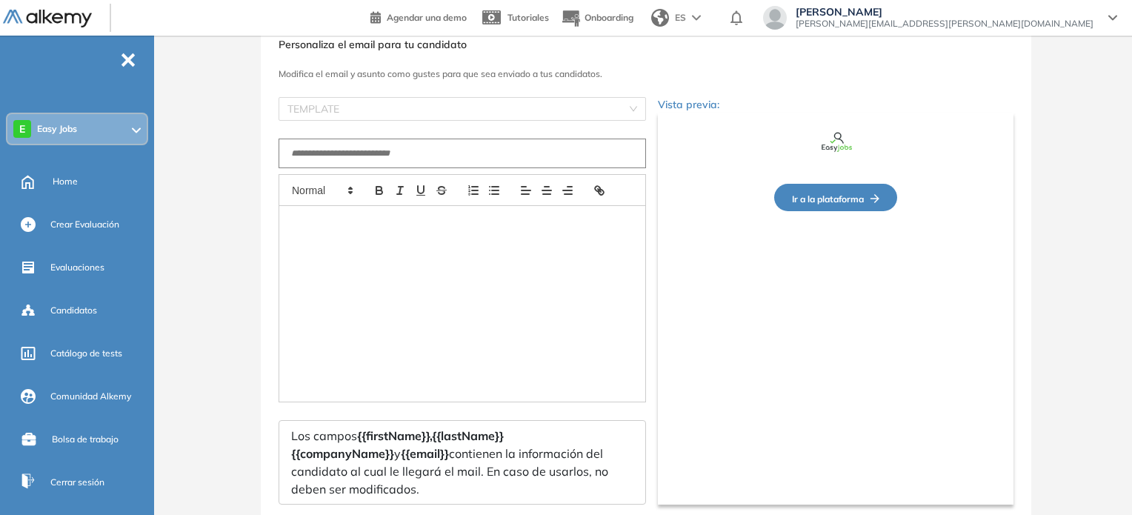
type input "**********"
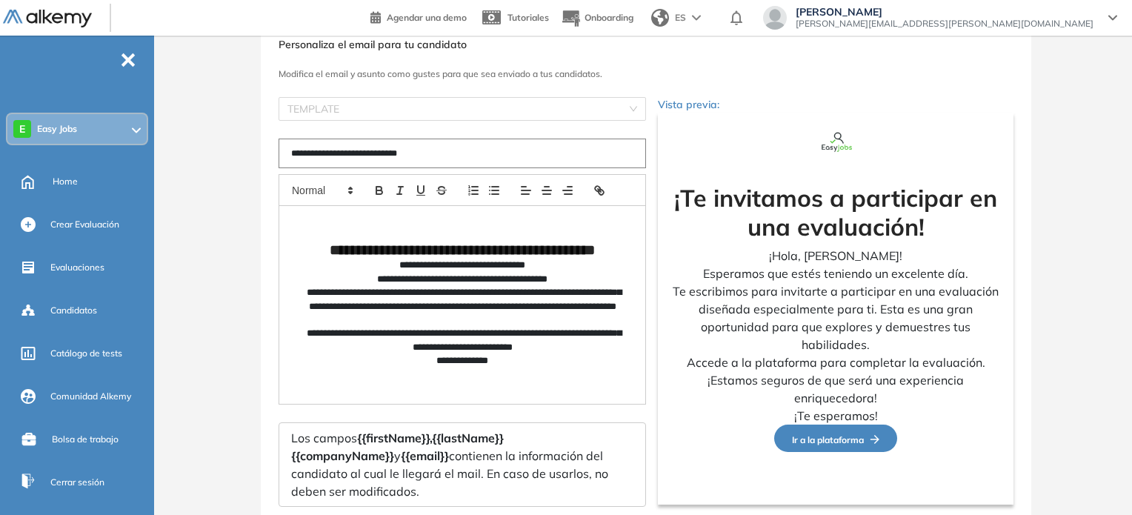
scroll to position [153, 0]
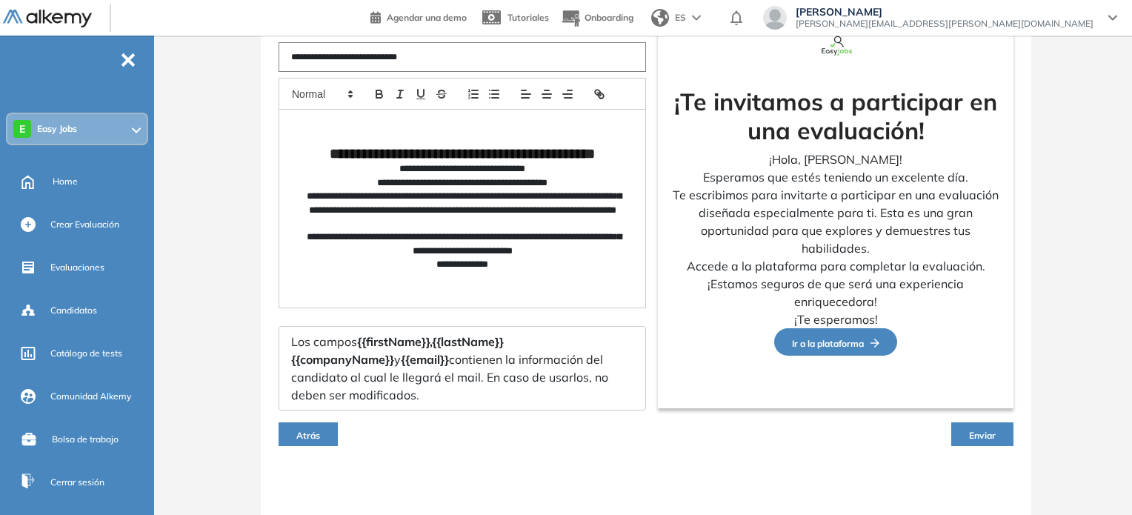
click at [983, 422] on button "Enviar" at bounding box center [982, 434] width 62 height 24
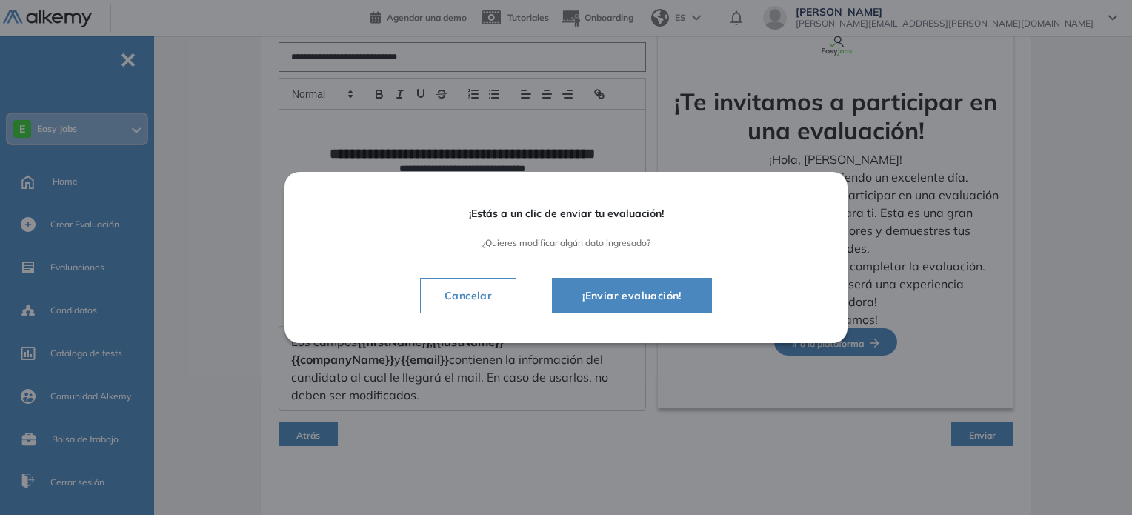
click at [653, 298] on span "¡Enviar evaluación!" at bounding box center [631, 296] width 123 height 18
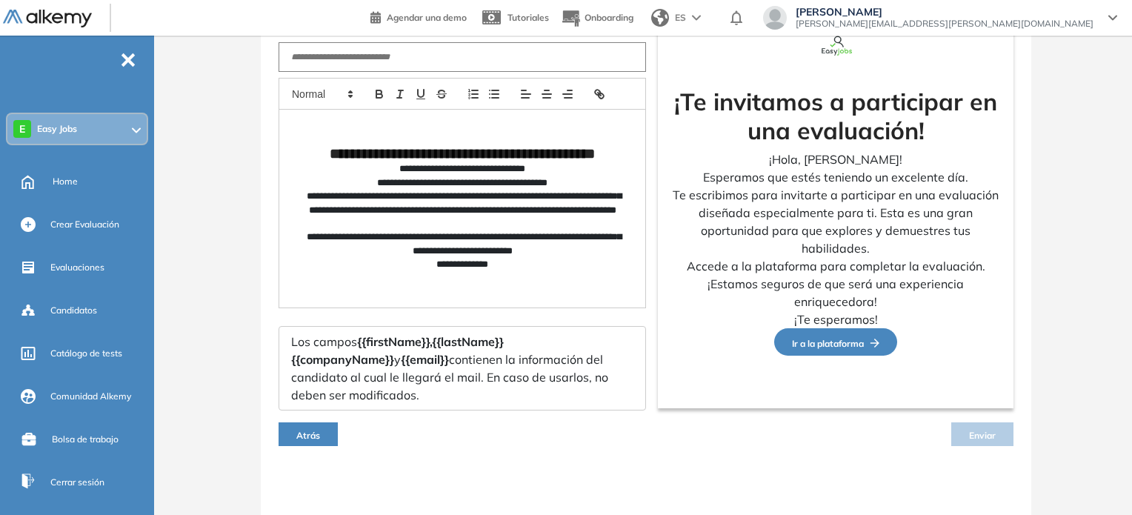
scroll to position [138, 0]
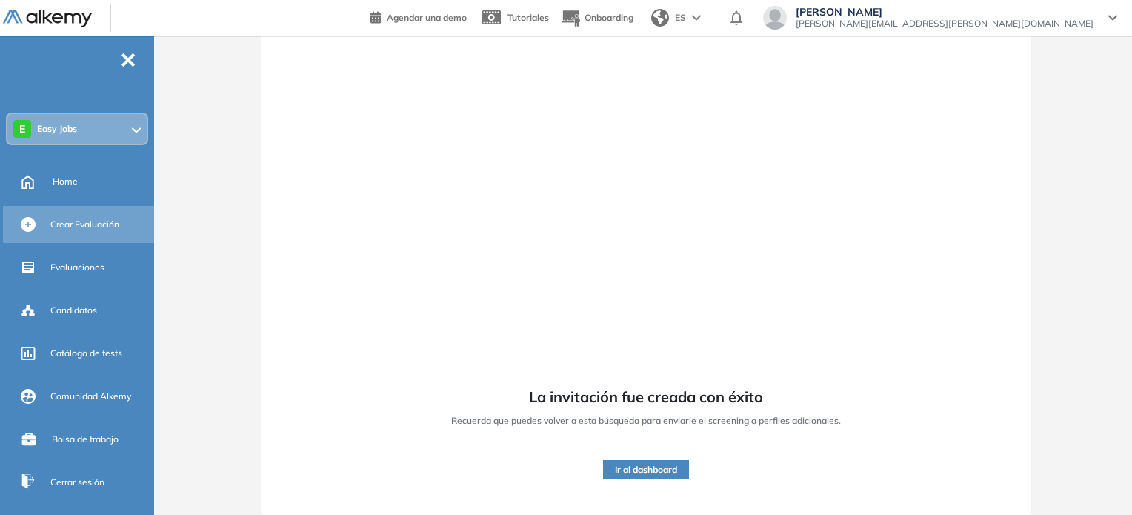
click at [67, 222] on span "Crear Evaluación" at bounding box center [84, 224] width 69 height 13
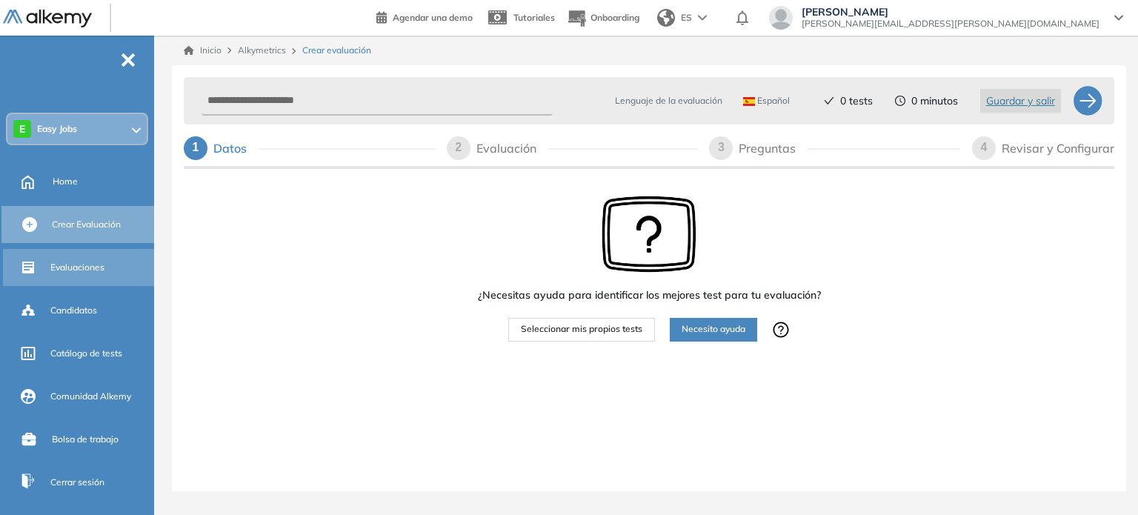
click at [84, 262] on span "Evaluaciones" at bounding box center [77, 267] width 54 height 13
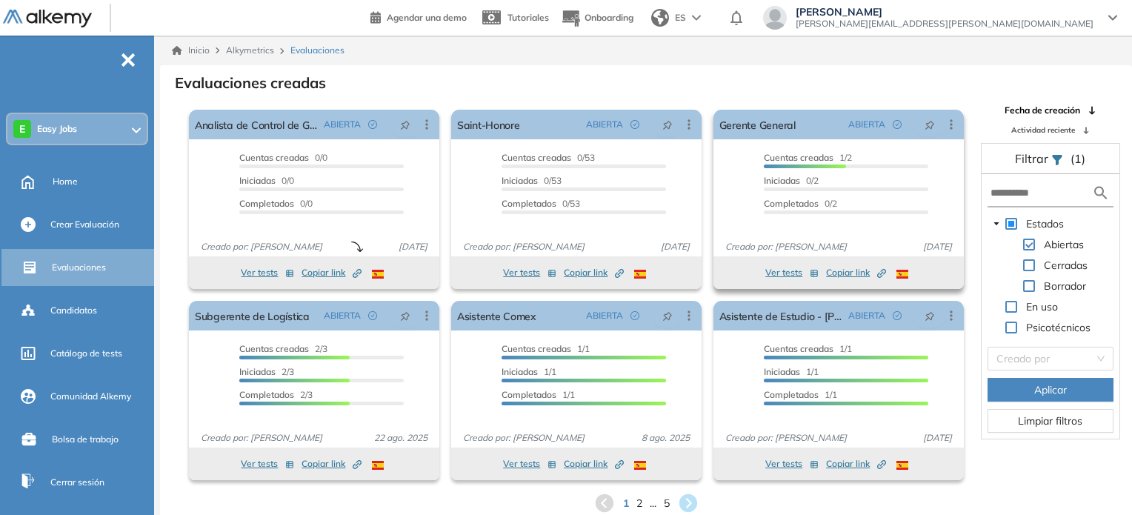
click at [815, 163] on div "Cuentas creadas 1/2" at bounding box center [846, 159] width 164 height 17
click at [777, 124] on link "Gerente General" at bounding box center [757, 125] width 76 height 30
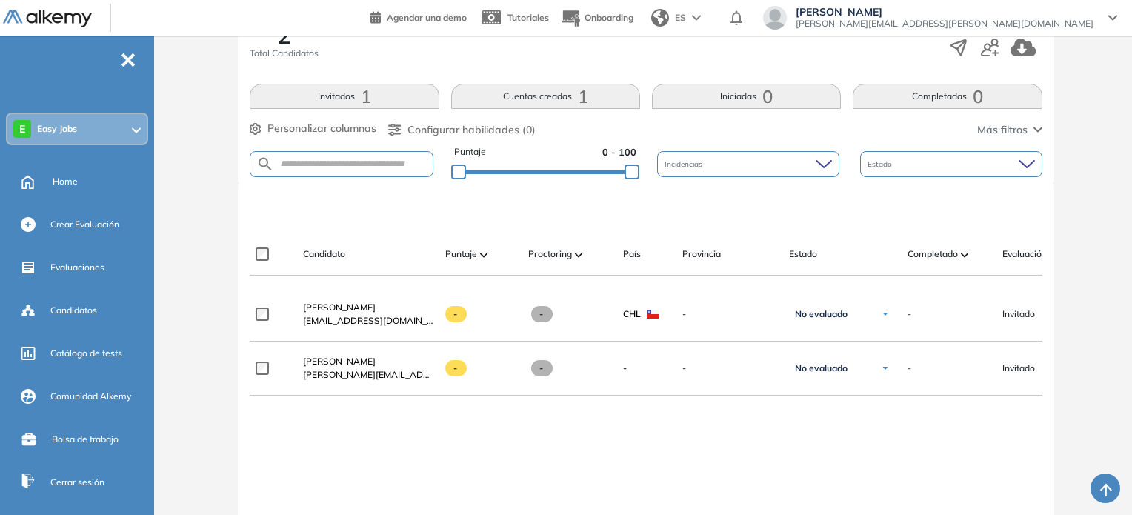
scroll to position [285, 0]
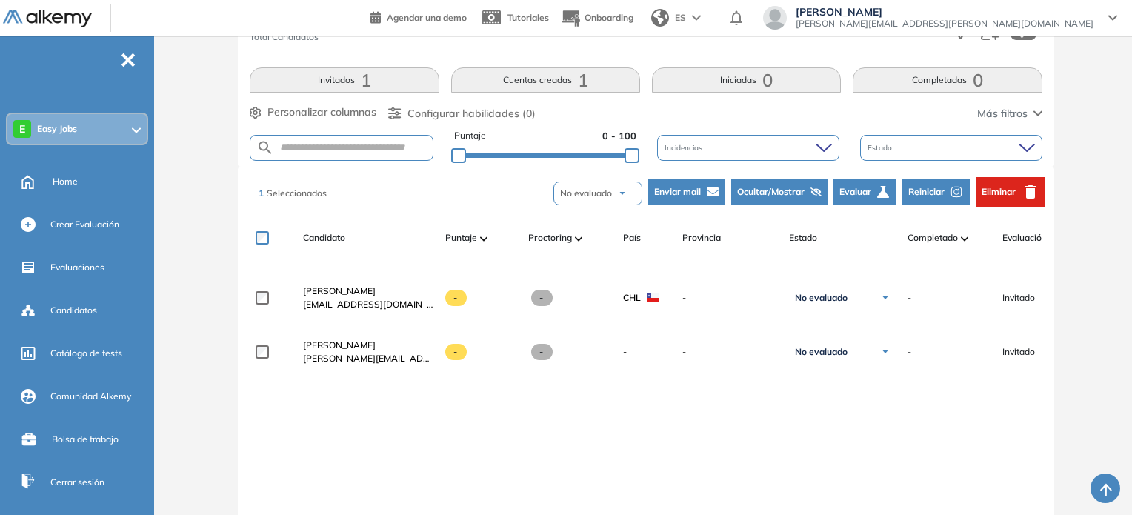
click at [688, 192] on span "Enviar mail" at bounding box center [677, 191] width 47 height 13
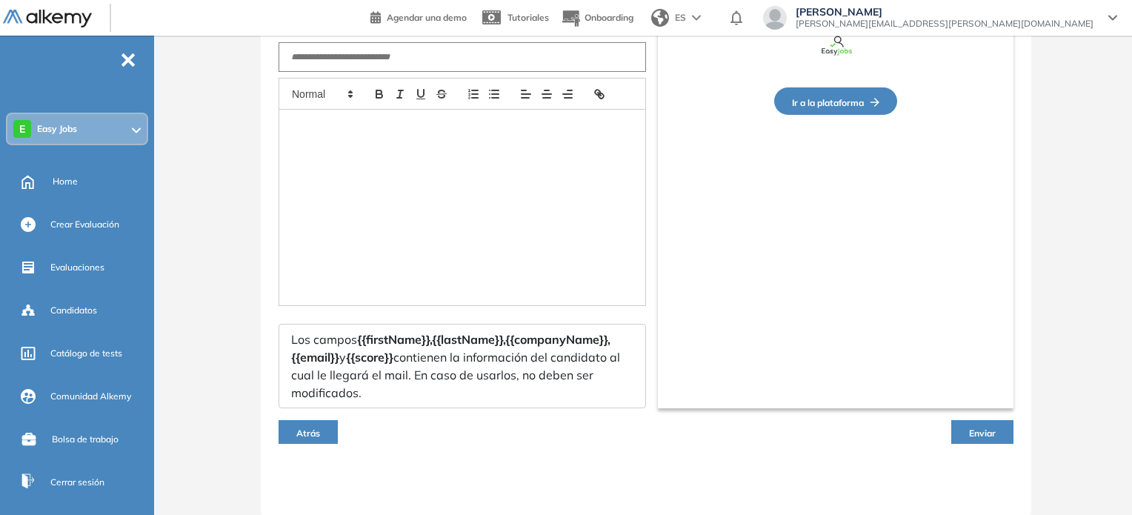
scroll to position [153, 0]
click at [973, 429] on span "Enviar" at bounding box center [982, 432] width 27 height 11
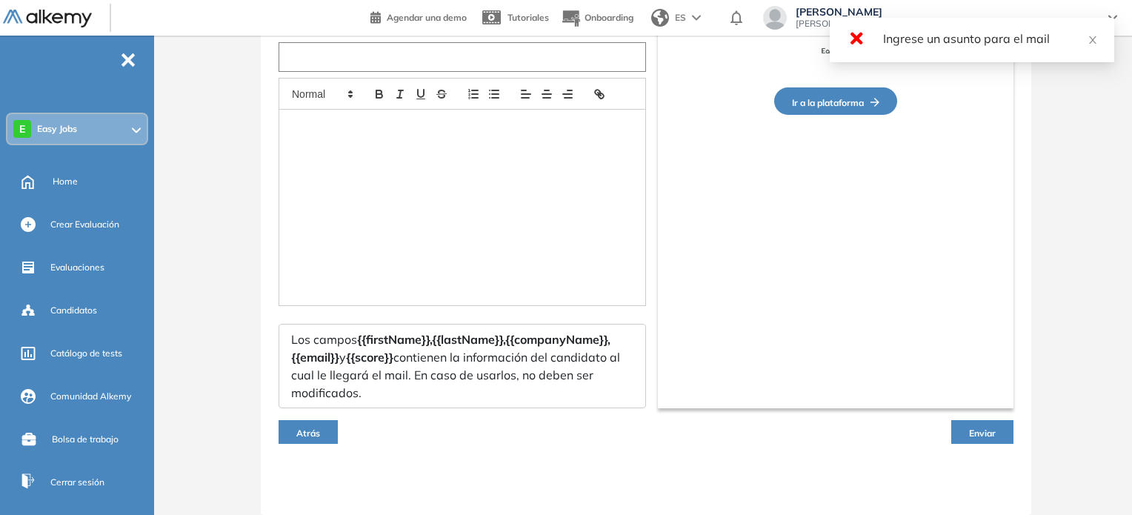
click at [462, 57] on input "text" at bounding box center [461, 57] width 367 height 30
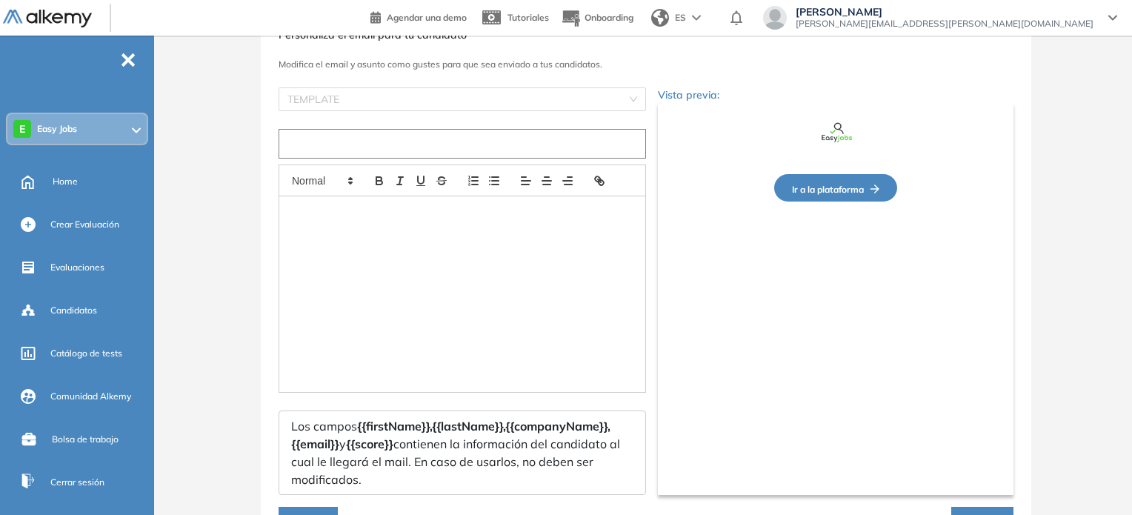
scroll to position [42, 0]
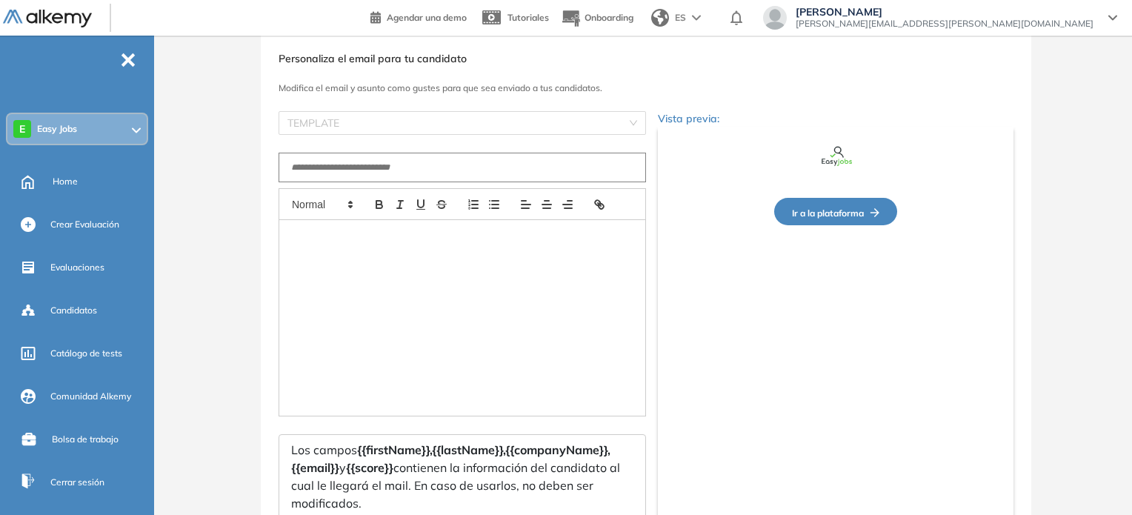
click at [1114, 179] on div "Personaliza el email para tu candidato Modifica el email y asunto como gustes p…" at bounding box center [646, 324] width 972 height 602
click at [505, 164] on input "text" at bounding box center [461, 168] width 367 height 30
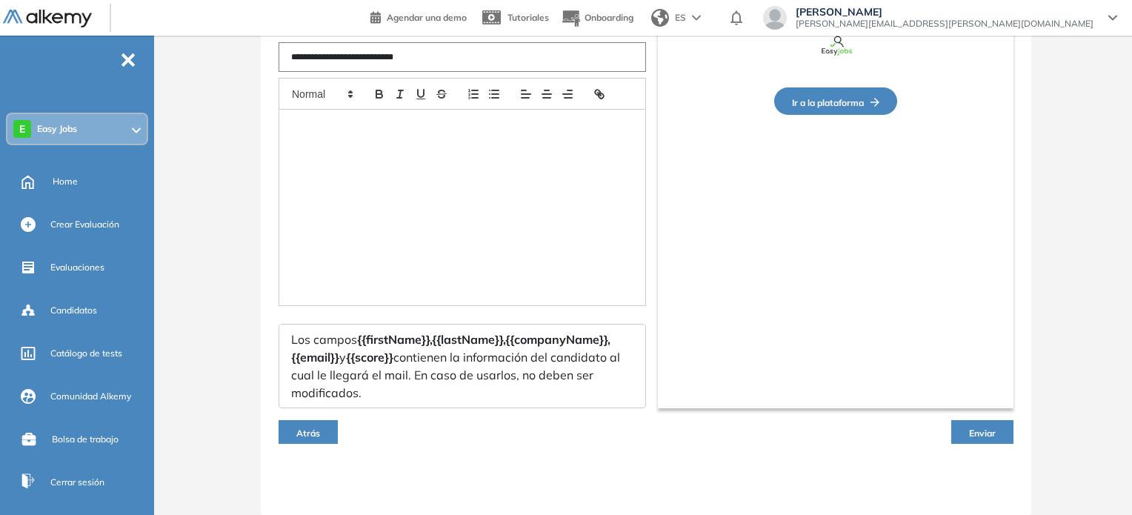
type input "**********"
click at [1009, 428] on button "Enviar" at bounding box center [982, 432] width 62 height 24
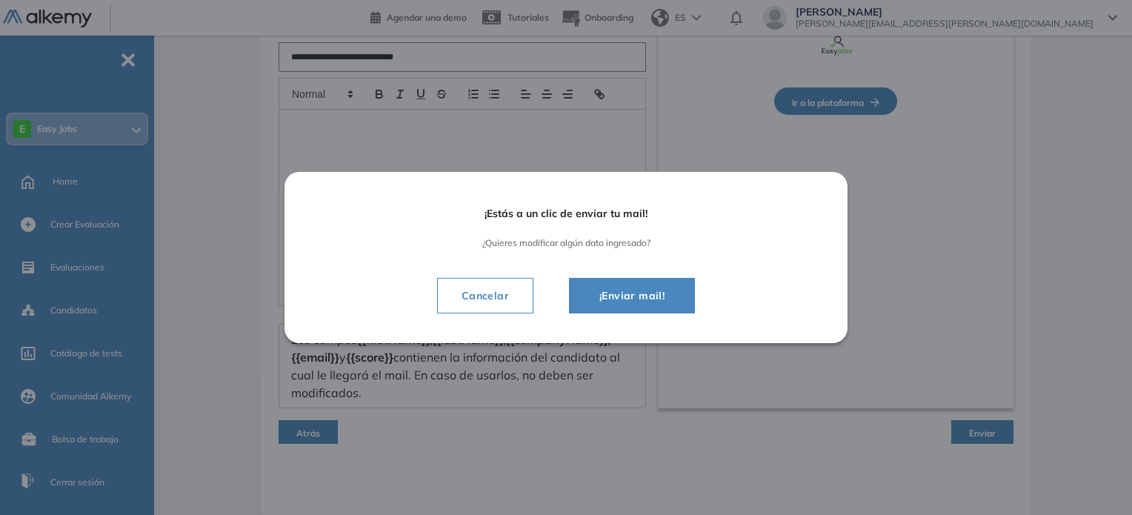
click at [647, 301] on span "¡Enviar mail!" at bounding box center [631, 296] width 89 height 18
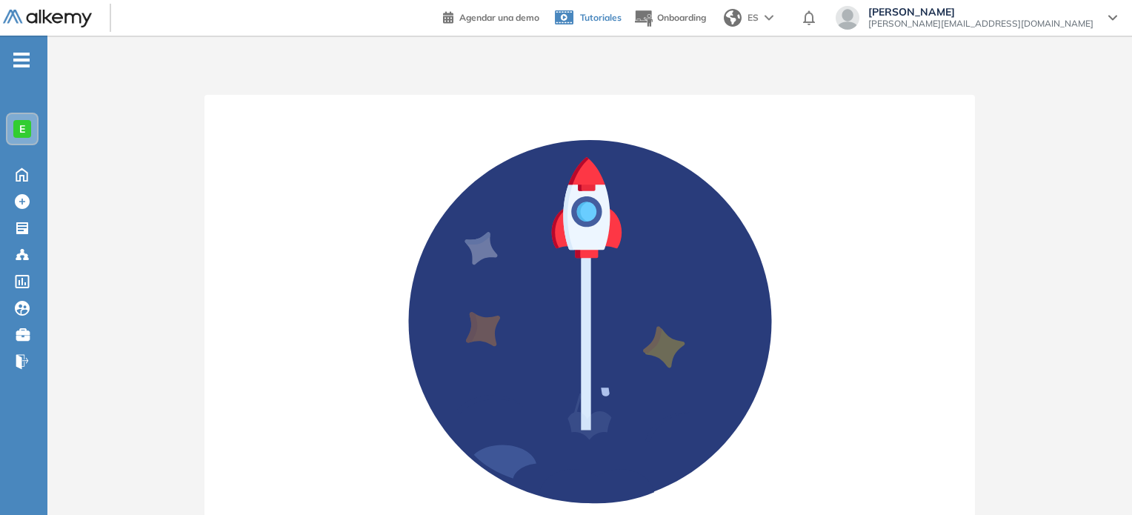
click at [621, 10] on link "Tutoriales" at bounding box center [586, 18] width 70 height 39
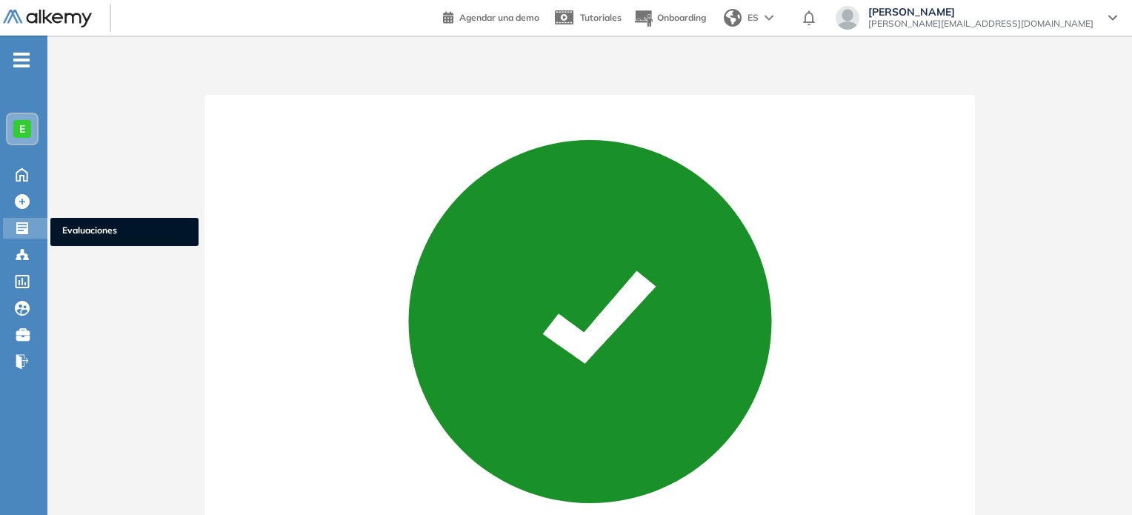
click at [70, 230] on span "Evaluaciones" at bounding box center [124, 232] width 124 height 16
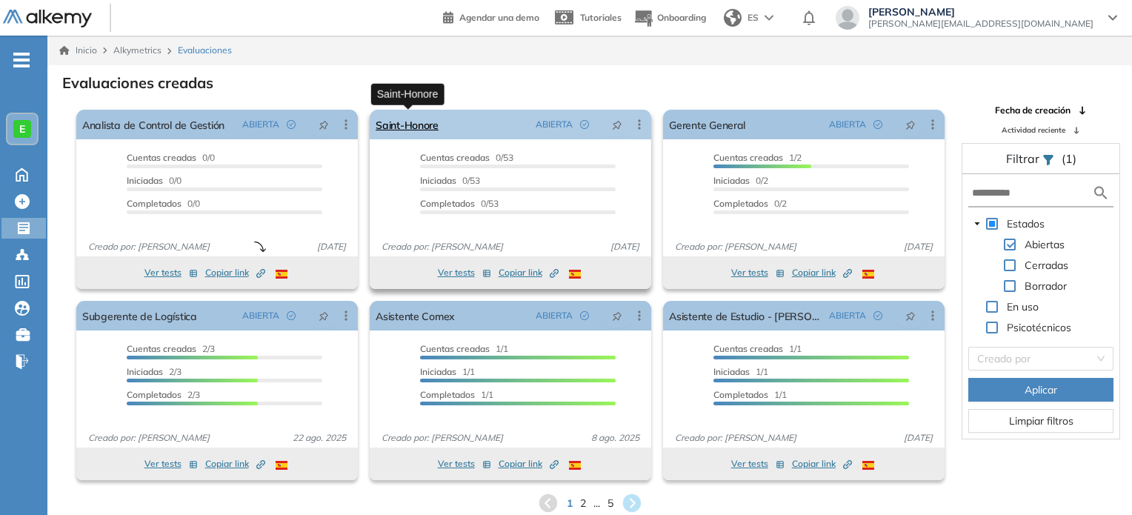
click at [430, 125] on link "Saint-Honore" at bounding box center [406, 125] width 63 height 30
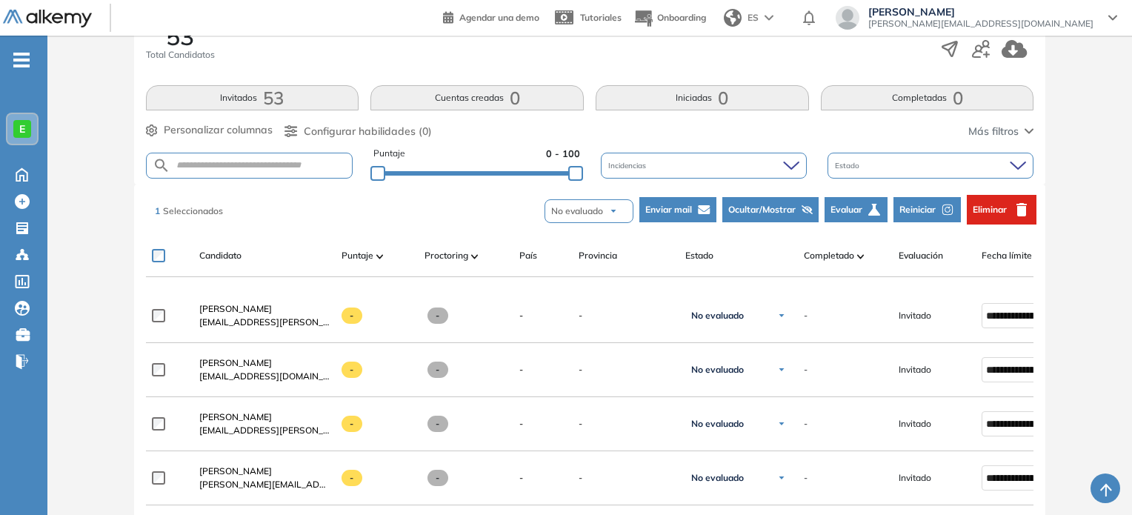
scroll to position [190, 0]
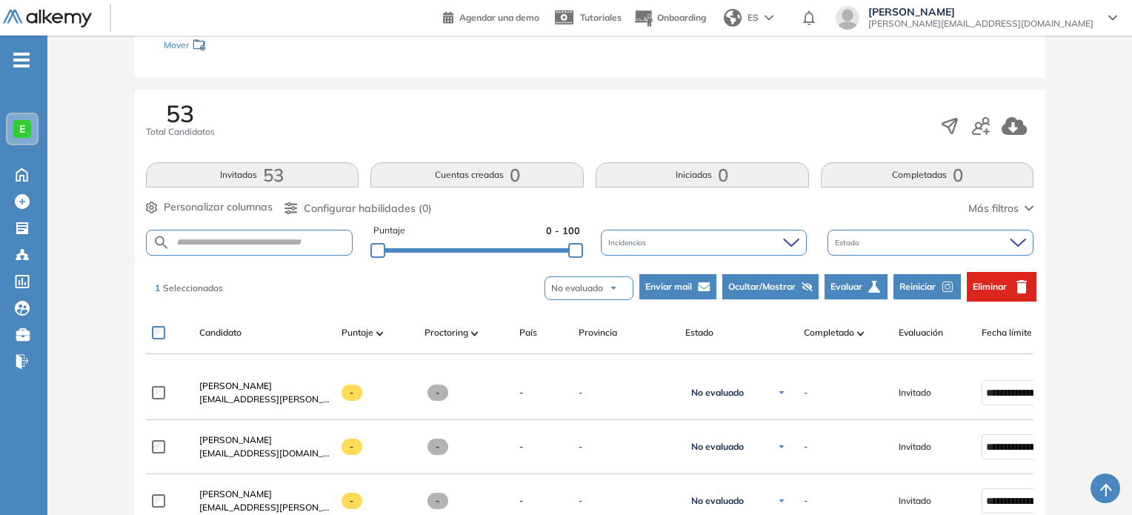
click at [1002, 276] on button "Eliminar" at bounding box center [1001, 287] width 70 height 30
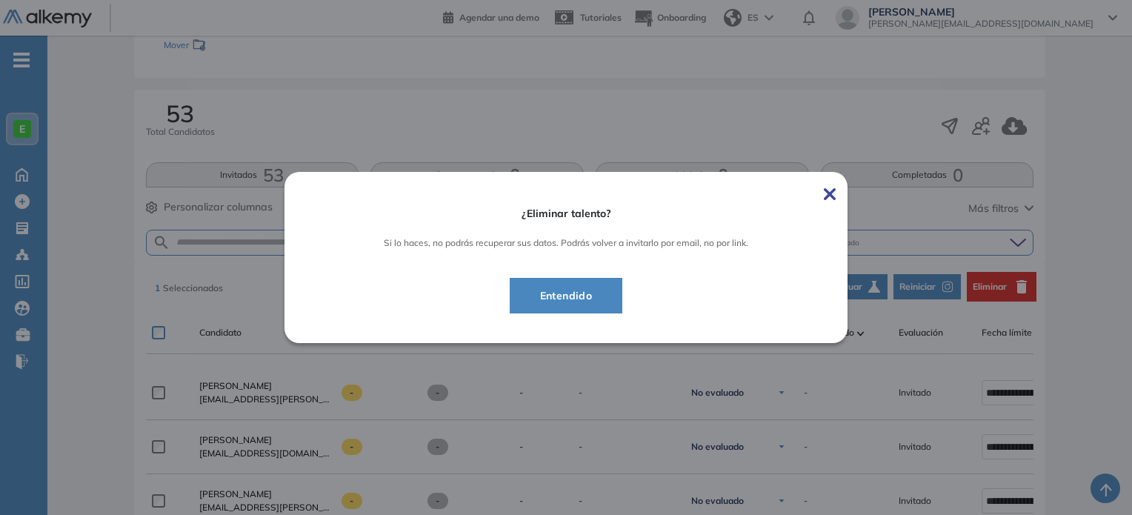
click at [610, 293] on button "Entendido" at bounding box center [566, 296] width 113 height 36
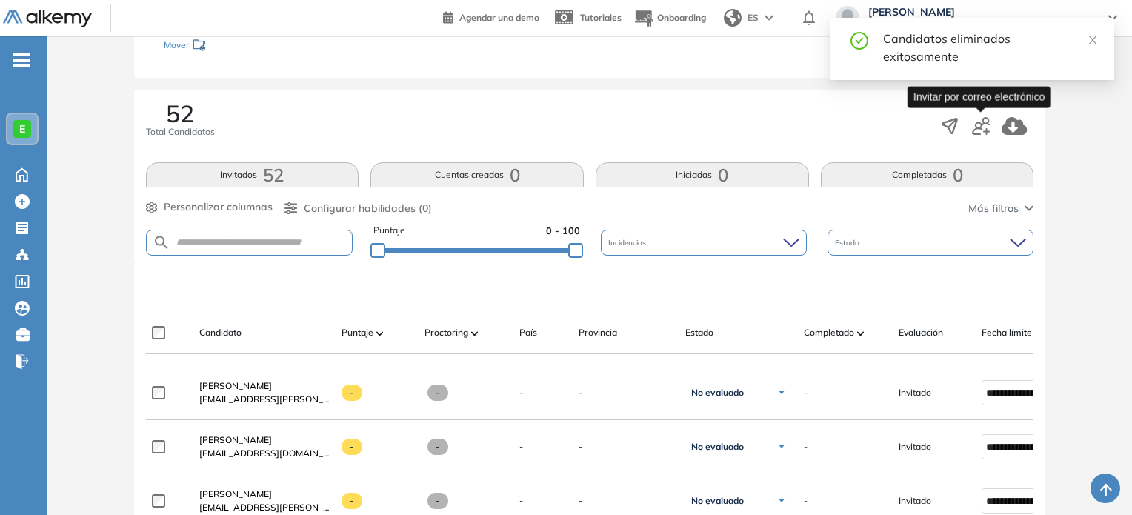
click at [985, 124] on icon "button" at bounding box center [981, 126] width 18 height 18
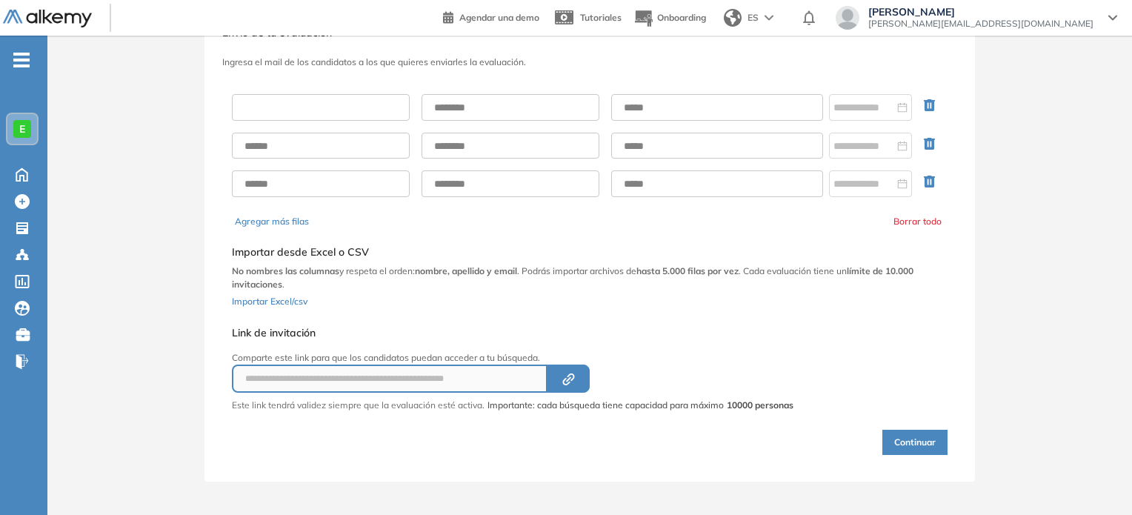
click at [335, 110] on input "text" at bounding box center [321, 107] width 178 height 27
paste input "**********"
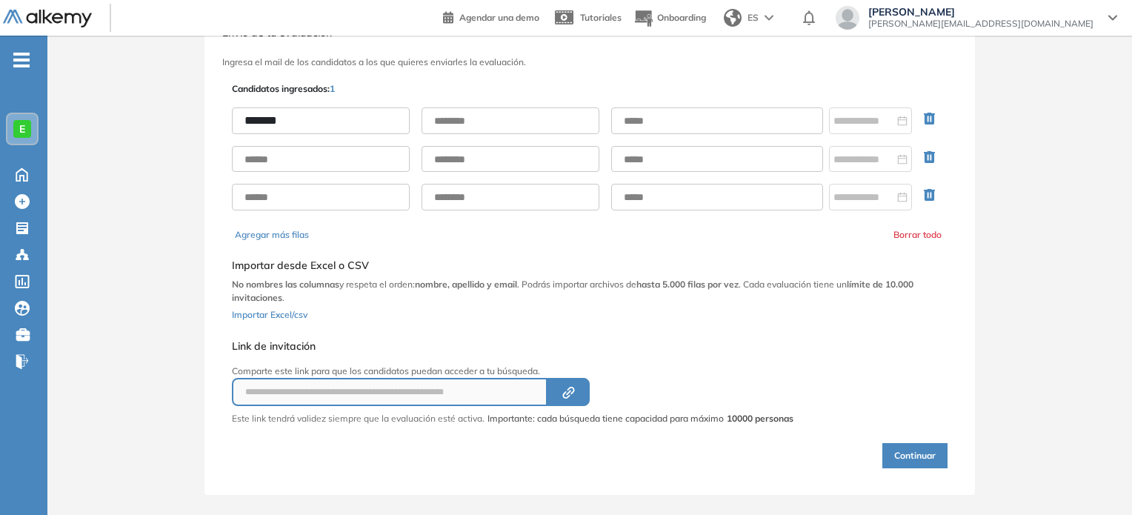
type input "*******"
paste input "*******"
type input "*******"
paste input "**********"
type input "**********"
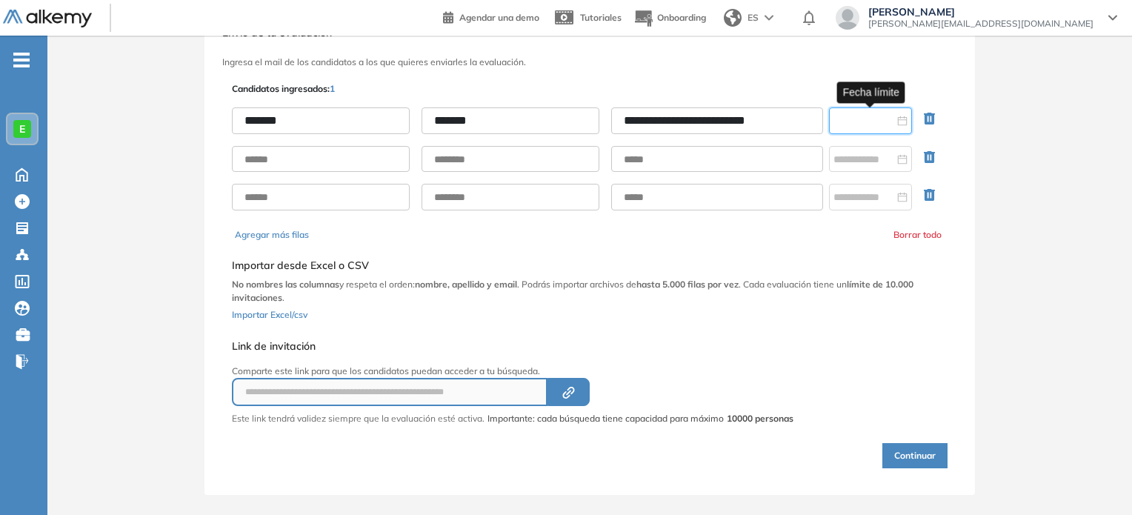
click at [836, 116] on input at bounding box center [863, 121] width 61 height 16
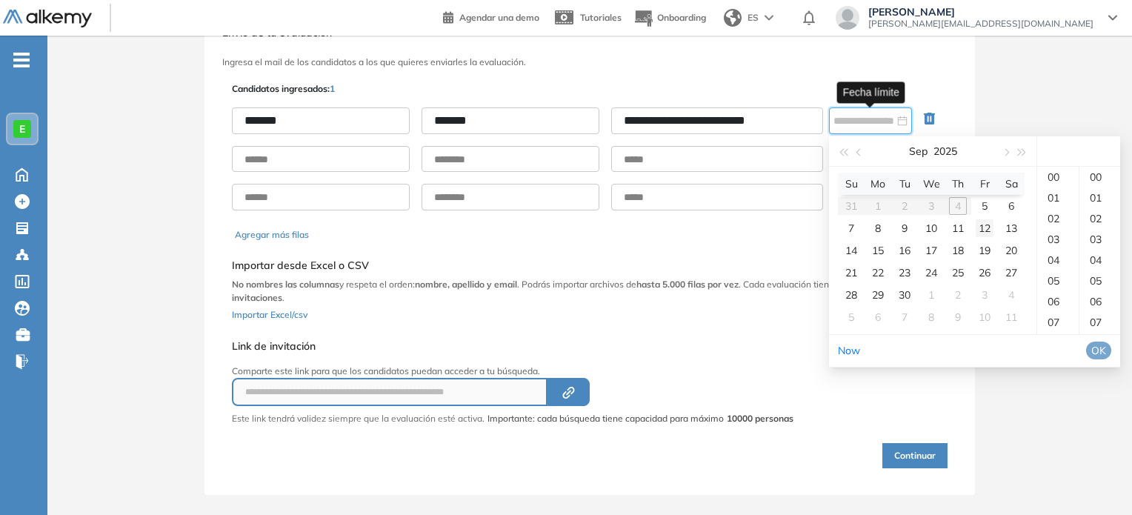
click at [982, 231] on div "12" at bounding box center [984, 228] width 18 height 18
click at [1046, 187] on div "23" at bounding box center [1057, 177] width 41 height 21
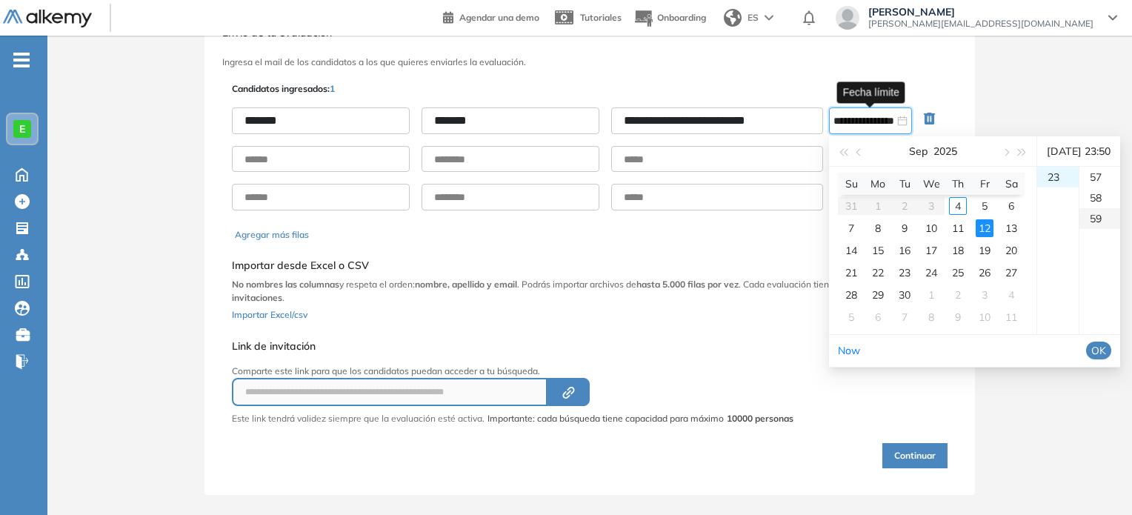
click at [1101, 229] on div "59" at bounding box center [1099, 218] width 41 height 21
type input "**********"
click at [1103, 358] on span "OK" at bounding box center [1098, 350] width 15 height 16
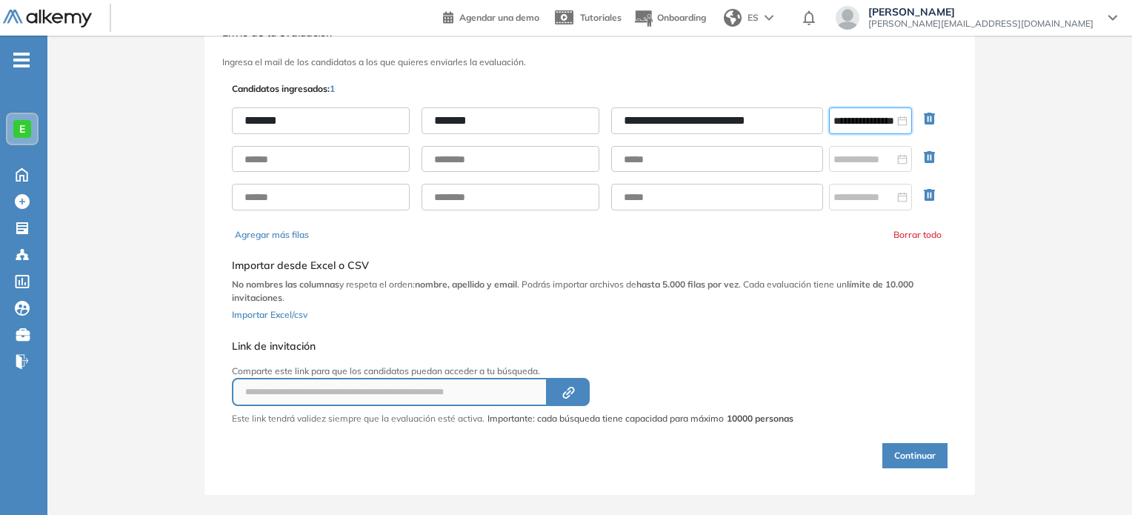
click at [921, 450] on button "Continuar" at bounding box center [914, 455] width 65 height 25
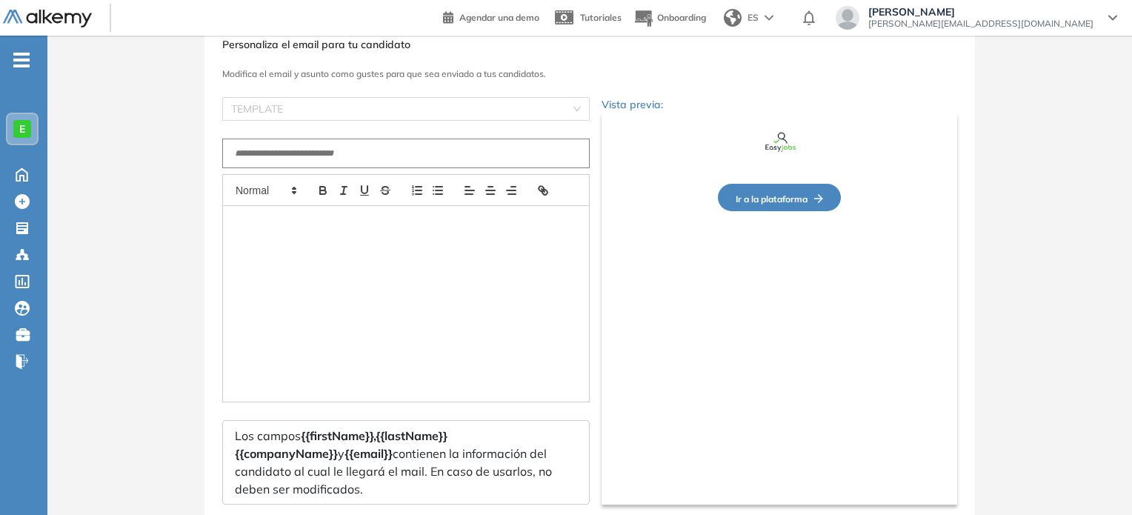
type input "**********"
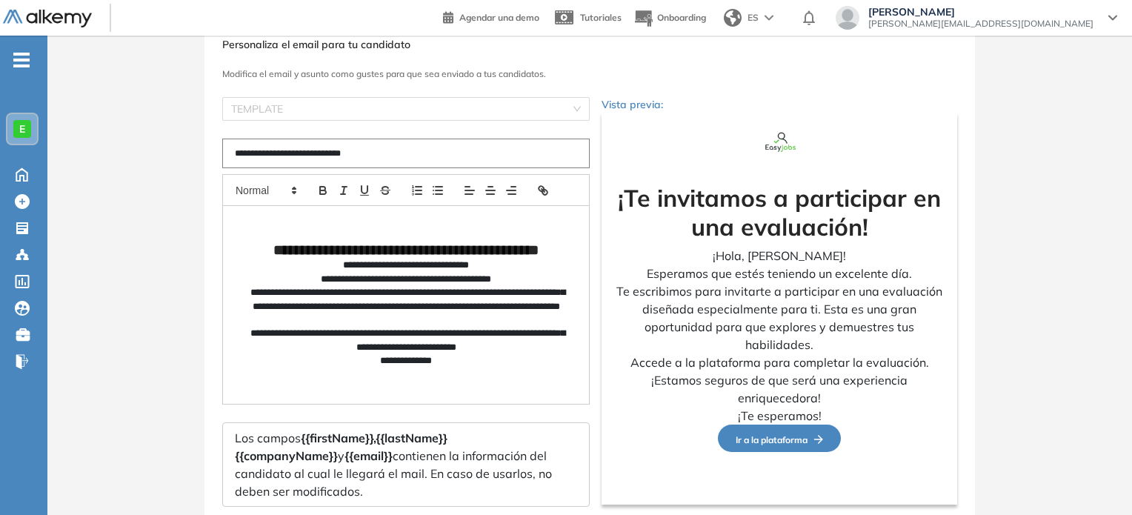
scroll to position [153, 0]
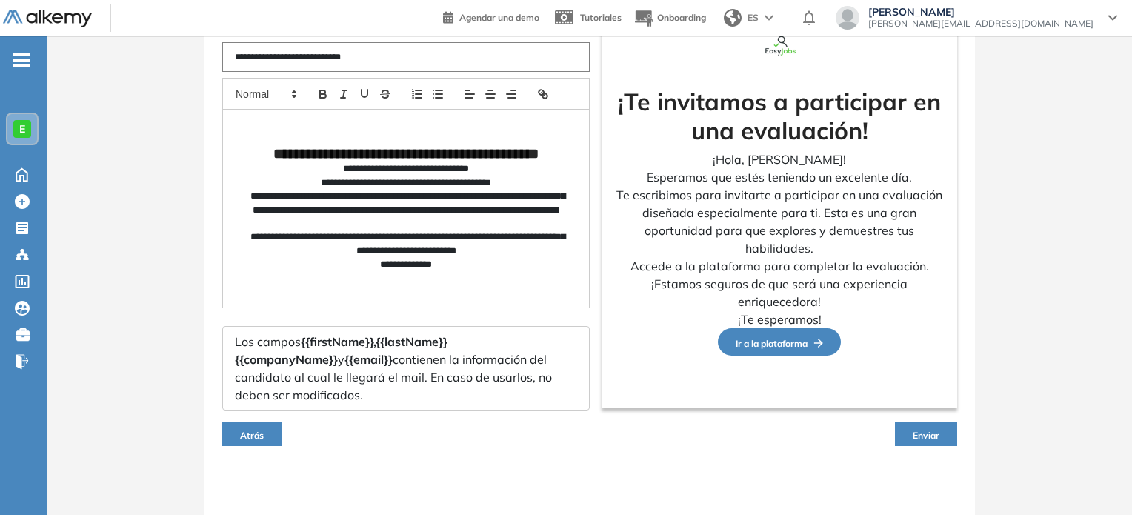
click at [944, 433] on button "Enviar" at bounding box center [926, 434] width 62 height 24
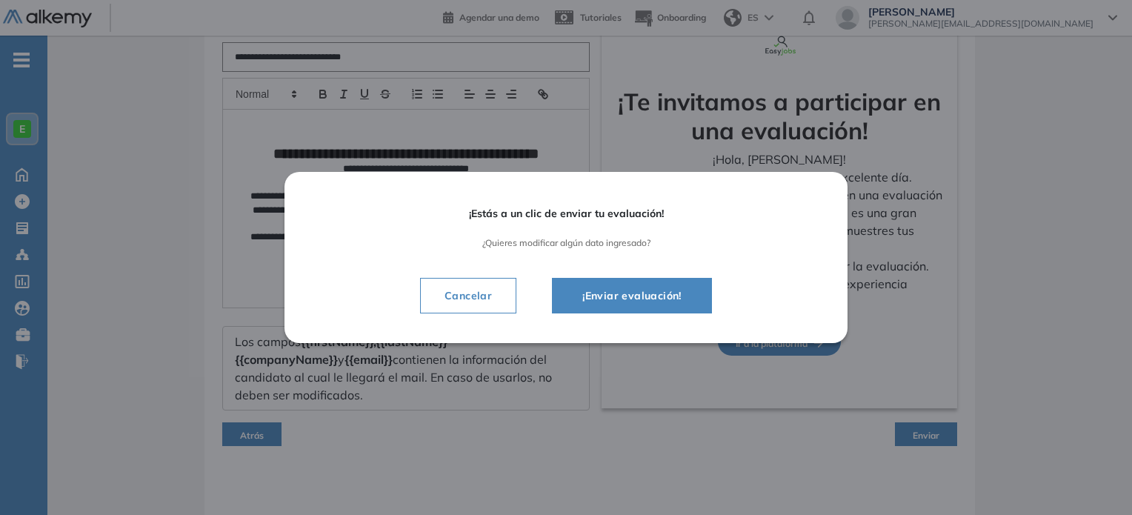
click at [593, 298] on span "¡Enviar evaluación!" at bounding box center [631, 296] width 123 height 18
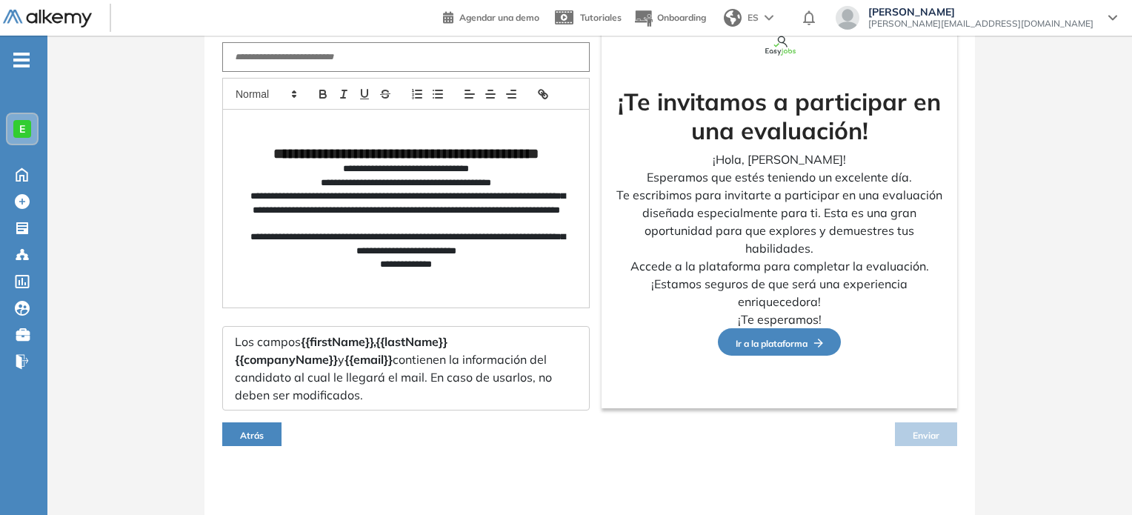
scroll to position [138, 0]
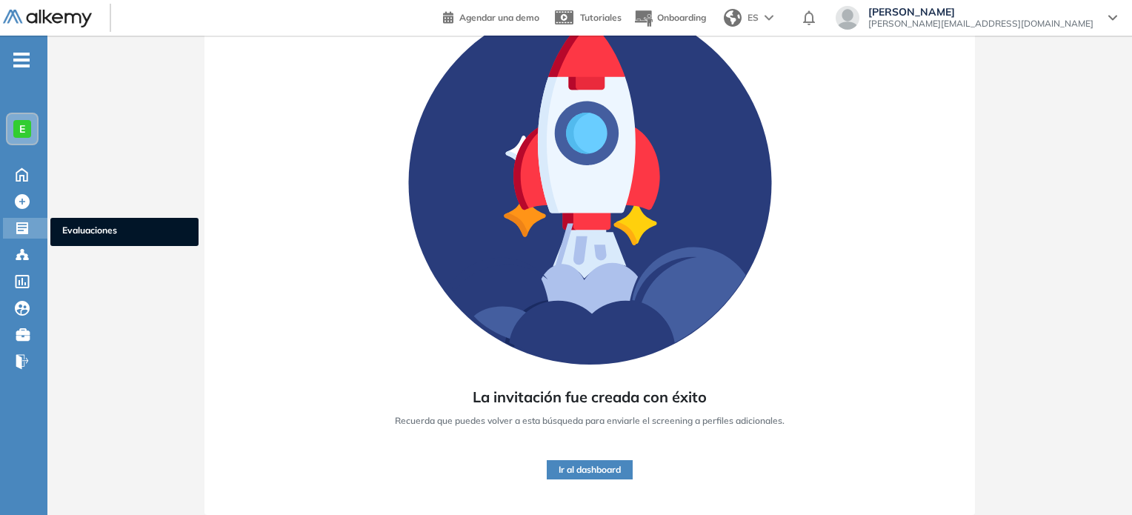
click at [77, 236] on span "Evaluaciones" at bounding box center [124, 232] width 124 height 16
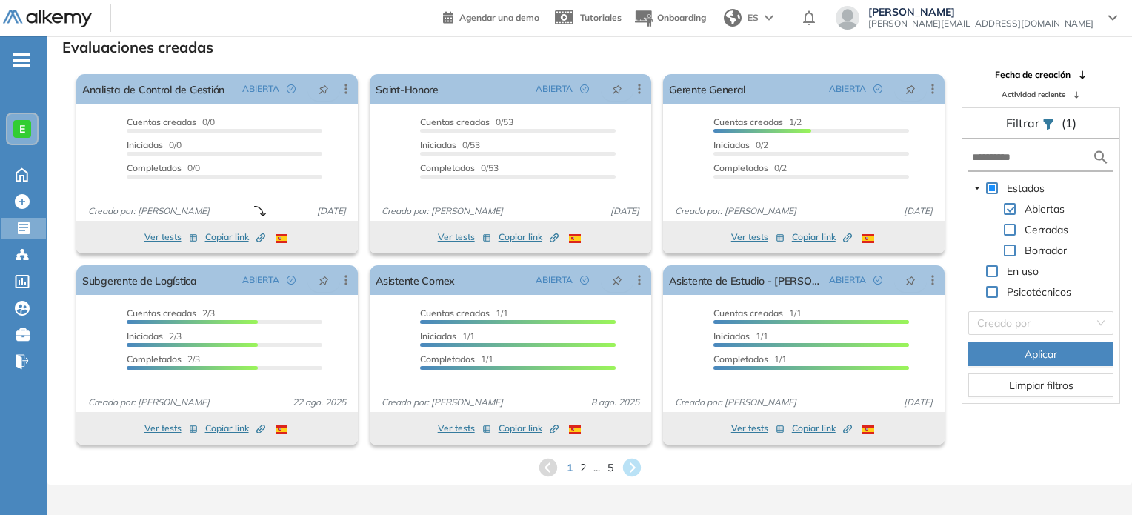
click at [318, 41] on div "Evaluaciones creadas" at bounding box center [589, 46] width 1061 height 21
